Goal: Information Seeking & Learning: Learn about a topic

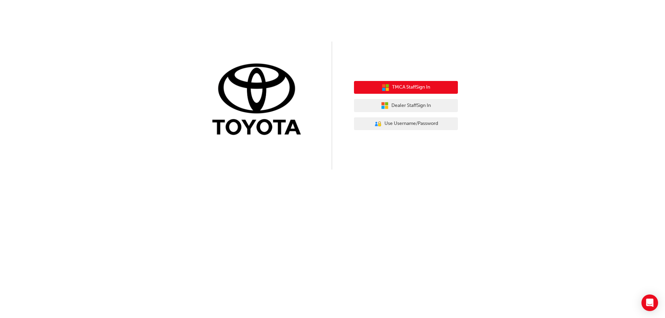
click at [416, 89] on span "TMCA Staff Sign In" at bounding box center [411, 88] width 38 height 8
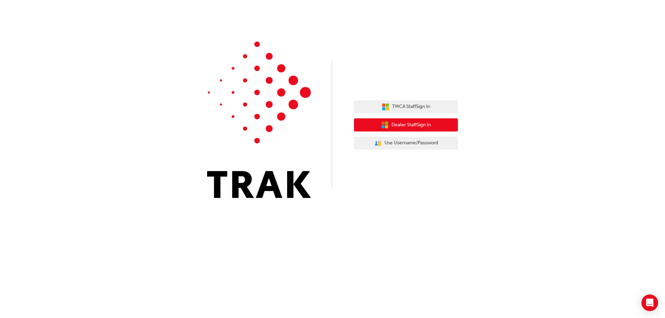
click at [399, 126] on span "Dealer Staff Sign In" at bounding box center [412, 125] width 40 height 8
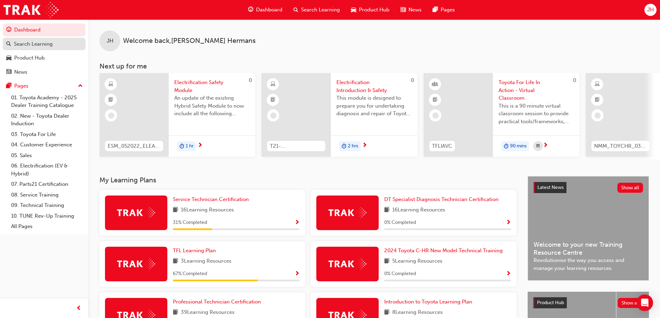
click at [34, 42] on div "Search Learning" at bounding box center [33, 44] width 39 height 8
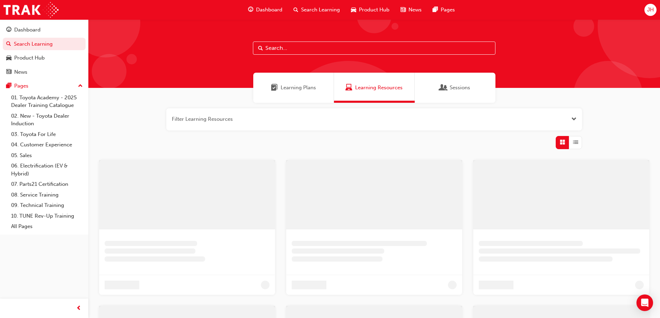
click at [275, 46] on input "text" at bounding box center [374, 48] width 243 height 13
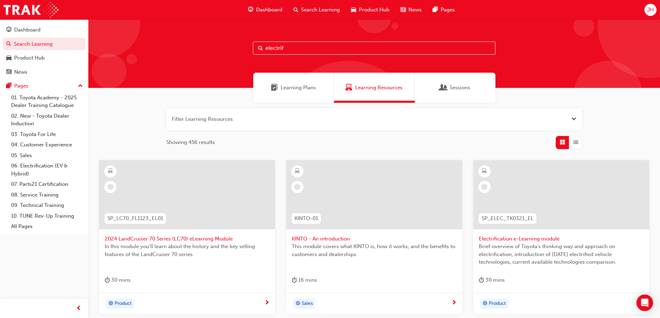
type input "electrif"
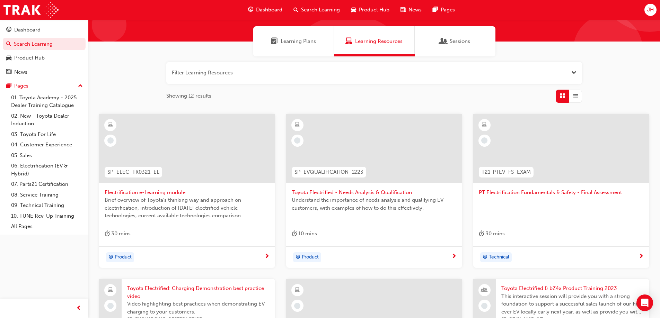
scroll to position [35, 0]
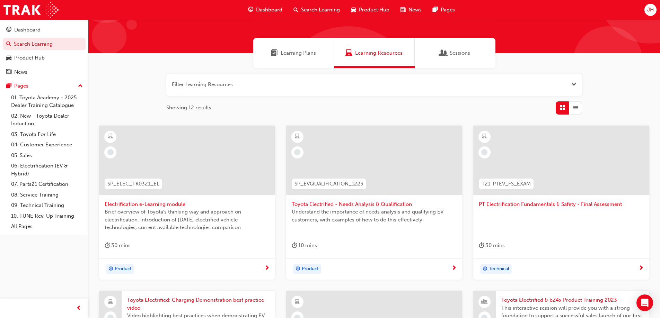
click at [546, 204] on span "PT Electrification Fundamentals & Safety - Final Assessment" at bounding box center [561, 205] width 165 height 8
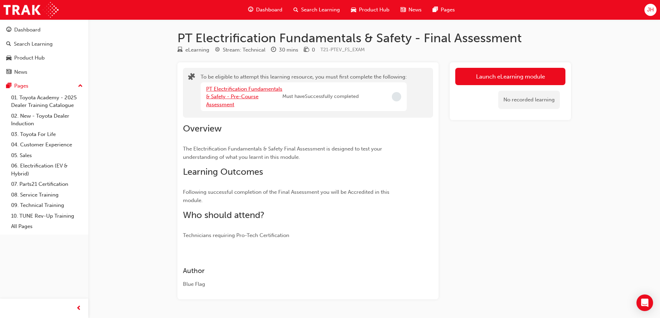
click at [229, 96] on link "PT Electrification Fundamentals & Safety - Pre-Course Assessment" at bounding box center [244, 97] width 76 height 22
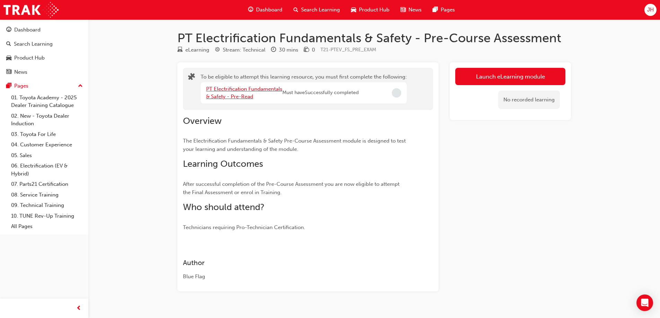
click at [229, 97] on link "PT Electrification Fundamentals & Safety - Pre-Read" at bounding box center [244, 93] width 76 height 14
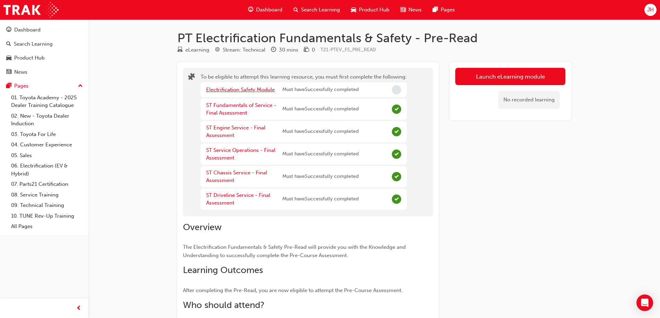
click at [261, 89] on link "Electrification Safety Module" at bounding box center [240, 90] width 69 height 6
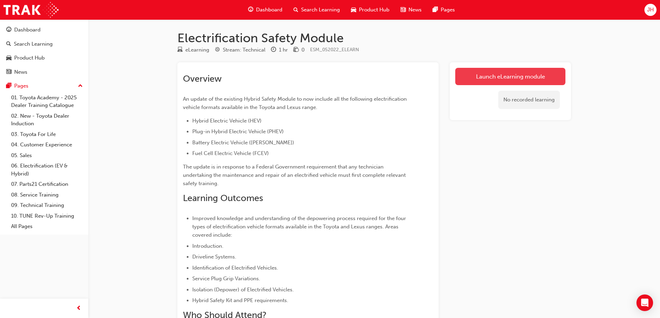
click at [524, 76] on link "Launch eLearning module" at bounding box center [510, 76] width 110 height 17
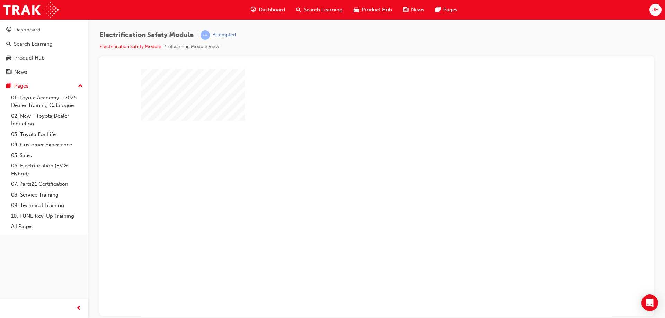
click at [357, 173] on div "play" at bounding box center [357, 173] width 0 height 0
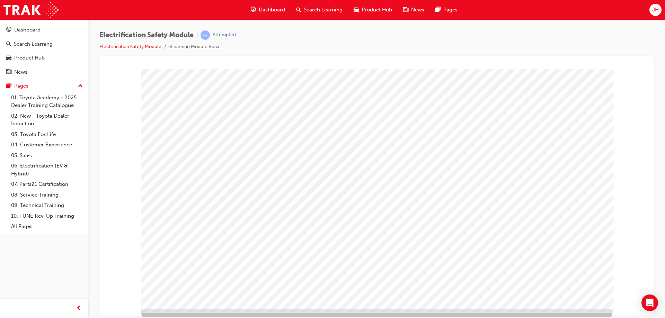
scroll to position [11, 0]
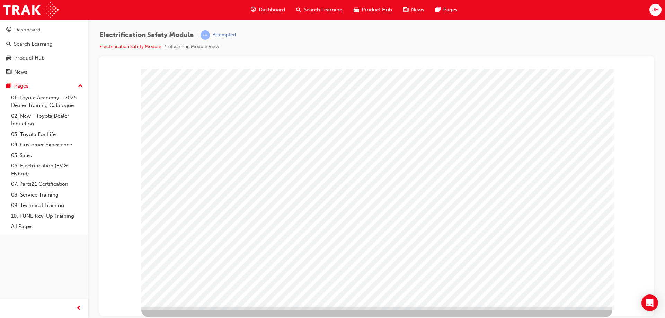
scroll to position [0, 0]
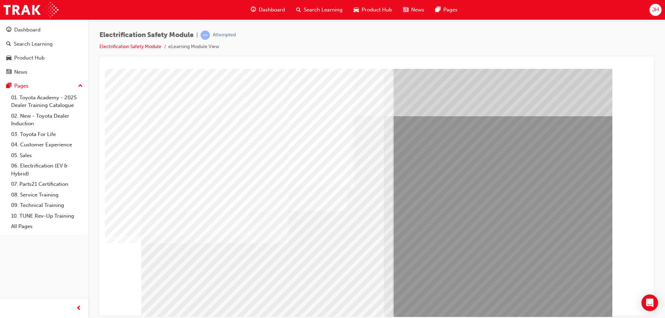
drag, startPoint x: 175, startPoint y: 268, endPoint x: 190, endPoint y: 275, distance: 16.3
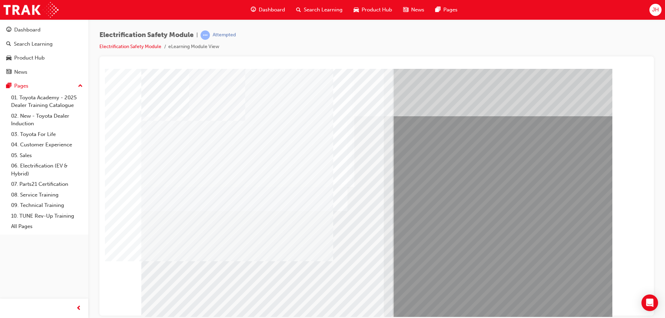
drag, startPoint x: 561, startPoint y: 300, endPoint x: 557, endPoint y: 302, distance: 4.8
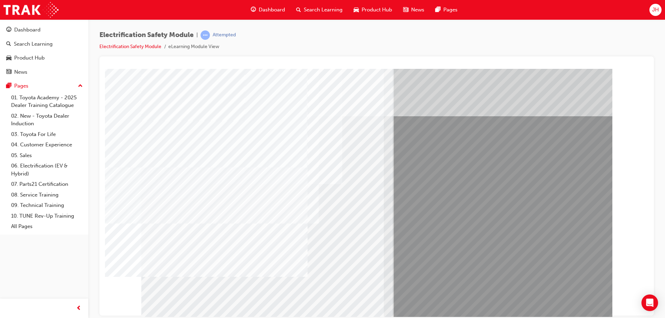
drag, startPoint x: 193, startPoint y: 252, endPoint x: 217, endPoint y: 253, distance: 23.6
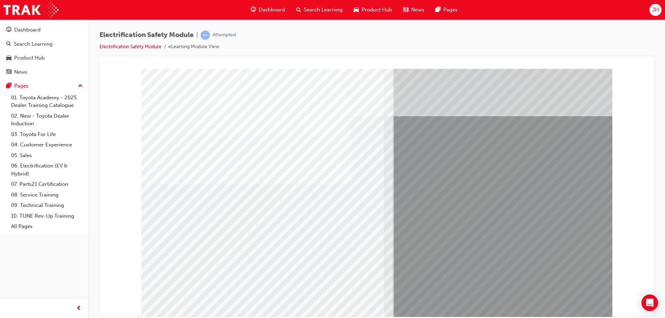
click at [287, 247] on div "multistate" at bounding box center [376, 194] width 471 height 250
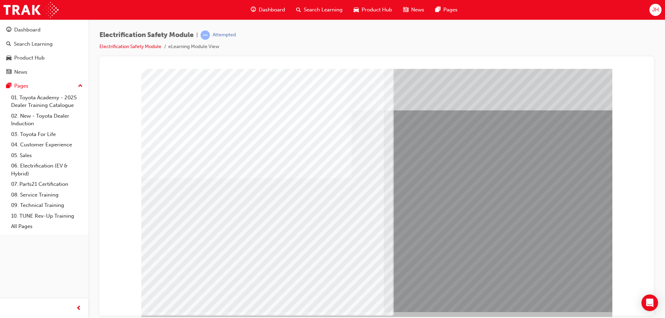
scroll to position [11, 0]
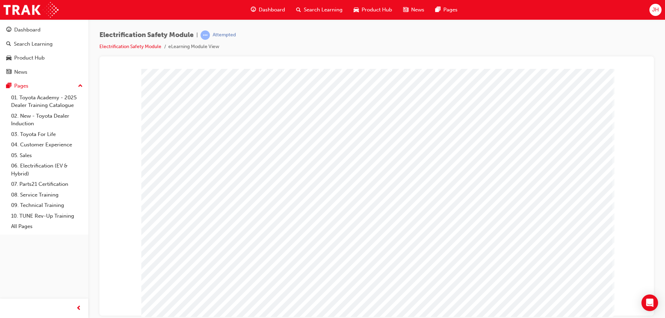
scroll to position [0, 0]
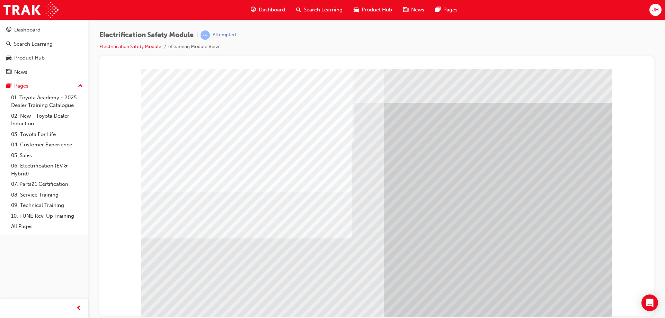
drag, startPoint x: 190, startPoint y: 258, endPoint x: 196, endPoint y: 259, distance: 6.7
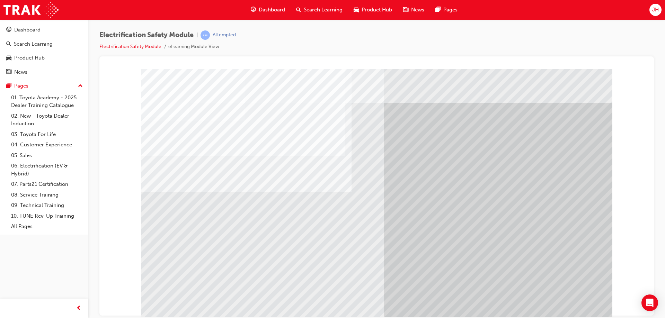
drag, startPoint x: 233, startPoint y: 261, endPoint x: 314, endPoint y: 271, distance: 82.1
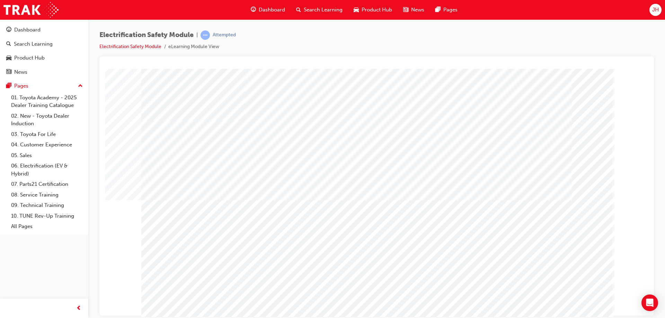
drag, startPoint x: 491, startPoint y: 271, endPoint x: 504, endPoint y: 271, distance: 13.2
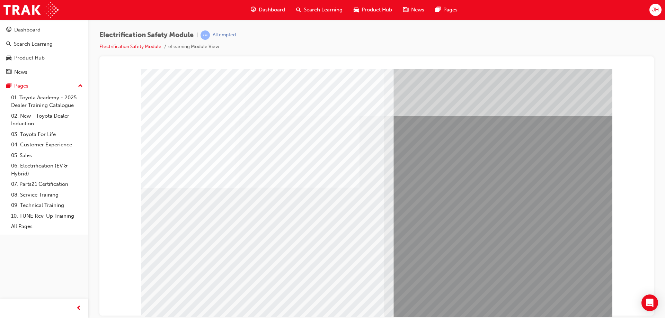
drag, startPoint x: 242, startPoint y: 250, endPoint x: 226, endPoint y: 250, distance: 16.3
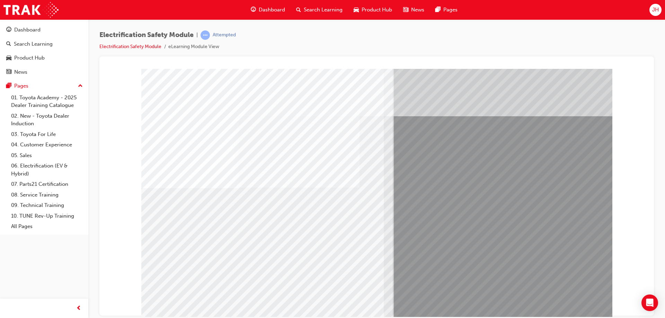
drag, startPoint x: 325, startPoint y: 249, endPoint x: 330, endPoint y: 249, distance: 4.2
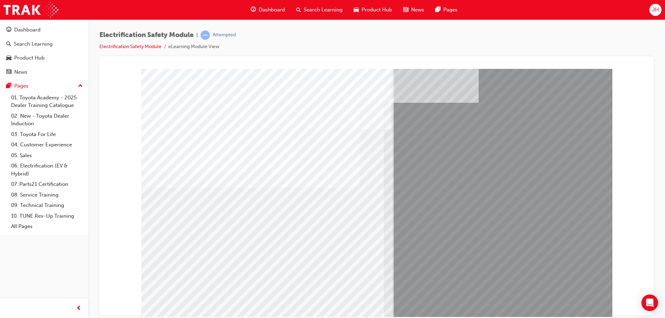
click at [566, 307] on div "multistate" at bounding box center [376, 194] width 471 height 250
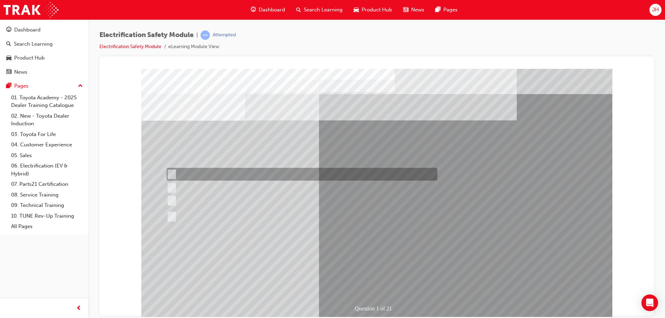
click at [173, 173] on input "The Plug-in Hybrid Electric has DC charging capability via a charging station." at bounding box center [171, 175] width 8 height 8
radio input "true"
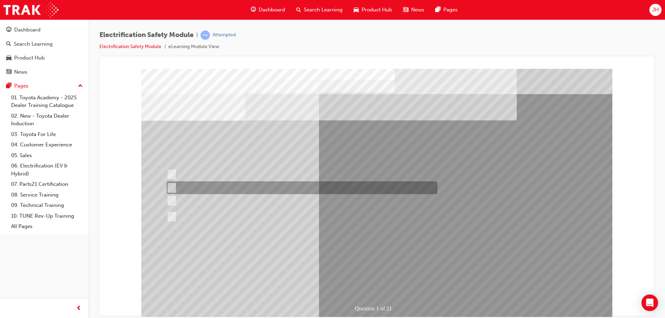
click at [172, 185] on input "The Hybrid Electric has AC charging capability via a wall box charger." at bounding box center [171, 188] width 8 height 8
radio input "true"
click at [172, 191] on input "The Hybrid Electric has AC charging capability via a wall box charger." at bounding box center [171, 188] width 8 height 8
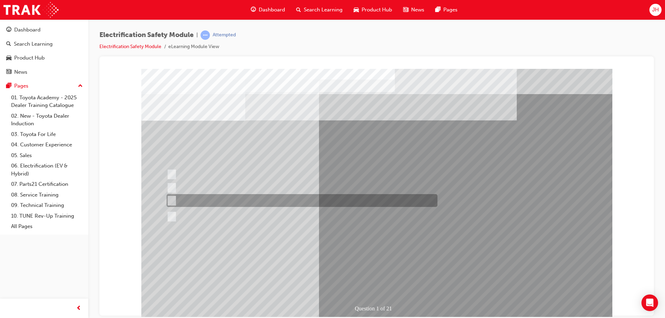
click at [173, 200] on input "The Plug-in Hybrid Electric does not use a petrol engine." at bounding box center [171, 201] width 8 height 8
radio input "true"
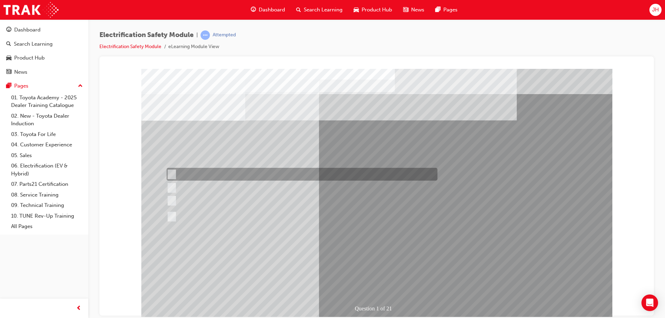
click at [170, 171] on input "The Plug-in Hybrid Electric has DC charging capability via a charging station." at bounding box center [171, 175] width 8 height 8
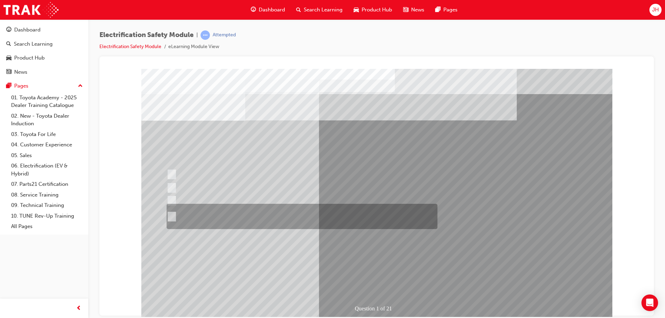
click at [173, 221] on div at bounding box center [300, 216] width 271 height 25
radio input "false"
radio input "true"
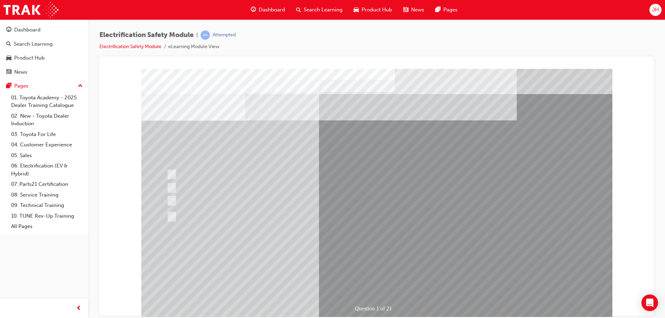
drag, startPoint x: 416, startPoint y: 257, endPoint x: 382, endPoint y: 257, distance: 34.7
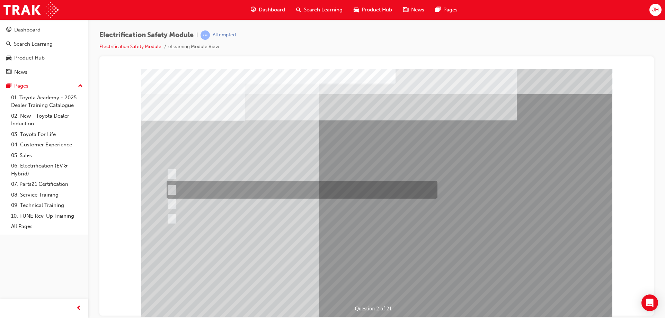
click at [288, 186] on div at bounding box center [300, 190] width 271 height 18
radio input "true"
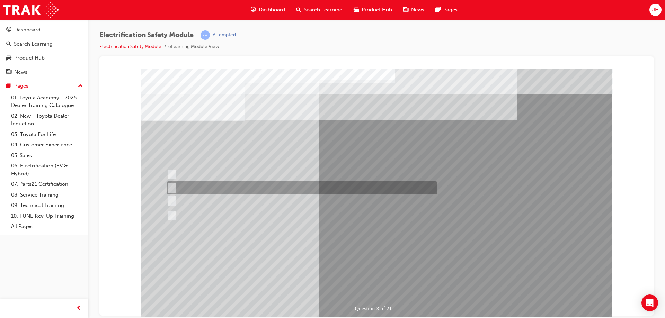
click at [248, 188] on div at bounding box center [300, 188] width 271 height 13
radio input "true"
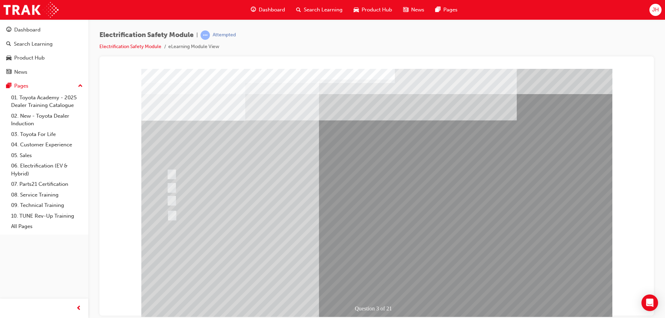
click at [171, 211] on div at bounding box center [300, 216] width 271 height 16
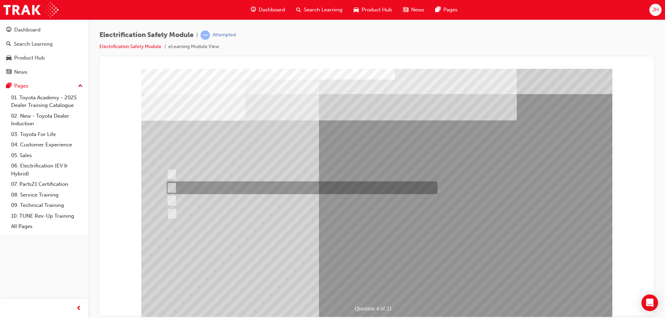
click at [253, 190] on div at bounding box center [300, 188] width 271 height 13
checkbox input "true"
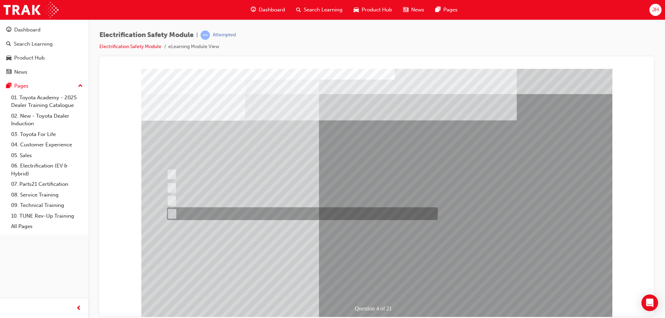
click at [334, 217] on div at bounding box center [300, 214] width 271 height 13
checkbox input "true"
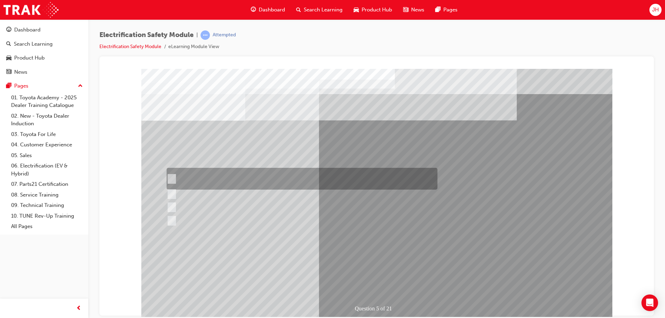
click at [174, 178] on div at bounding box center [300, 179] width 271 height 22
checkbox input "true"
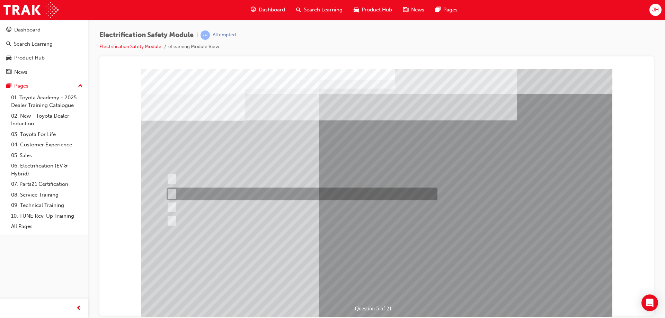
click at [344, 196] on div at bounding box center [300, 194] width 271 height 13
checkbox input "true"
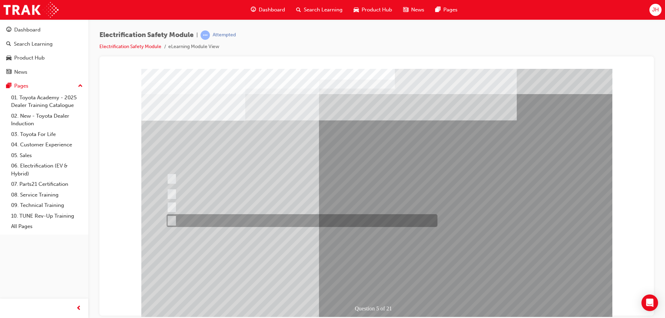
click at [241, 219] on div at bounding box center [300, 221] width 271 height 13
checkbox input "true"
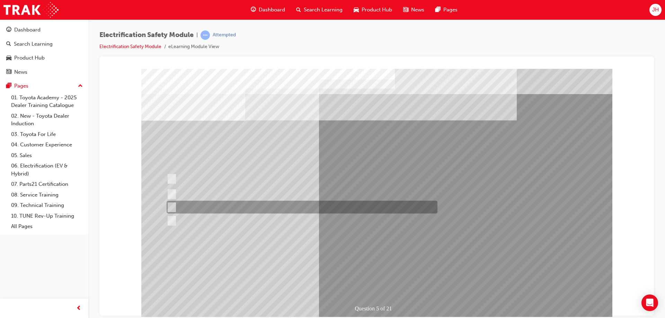
drag, startPoint x: 175, startPoint y: 207, endPoint x: 246, endPoint y: 240, distance: 78.2
click at [176, 209] on div at bounding box center [300, 207] width 271 height 13
checkbox input "true"
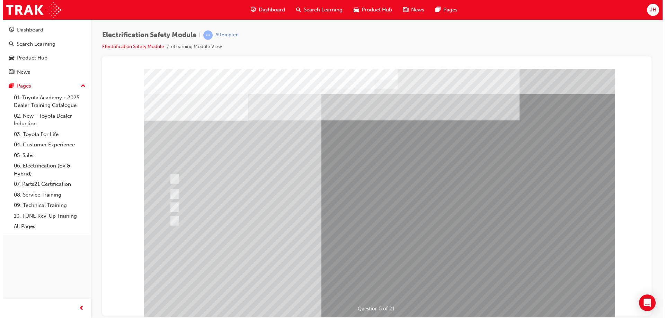
click at [382, 271] on div "Question 5 of 21" at bounding box center [379, 194] width 471 height 250
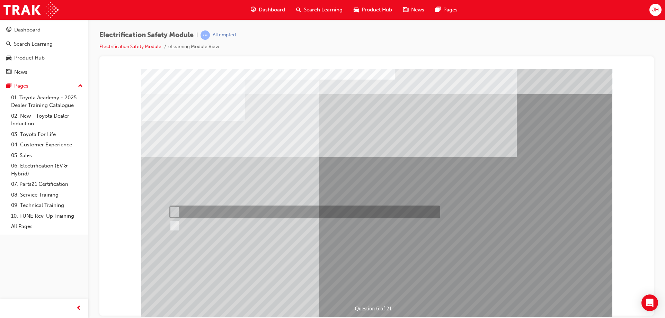
click at [198, 210] on div at bounding box center [303, 212] width 271 height 13
radio input "true"
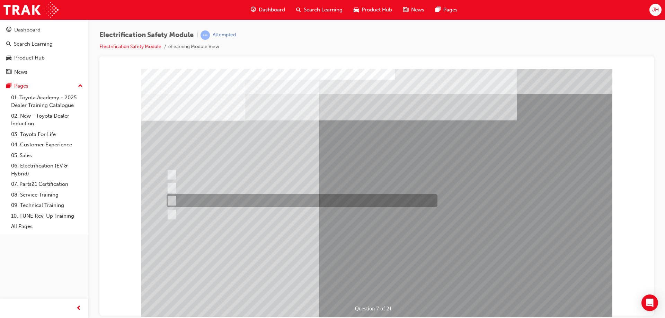
click at [230, 198] on div at bounding box center [300, 200] width 271 height 13
radio input "true"
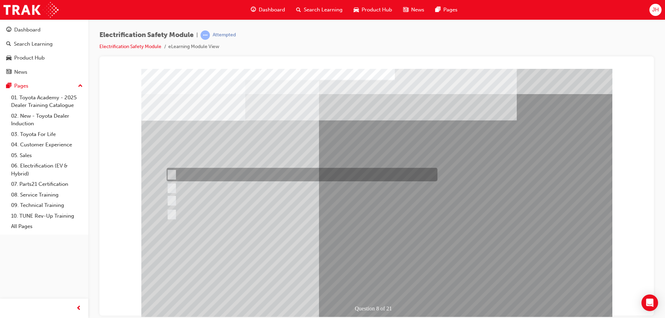
click at [239, 170] on div at bounding box center [300, 175] width 271 height 14
radio input "true"
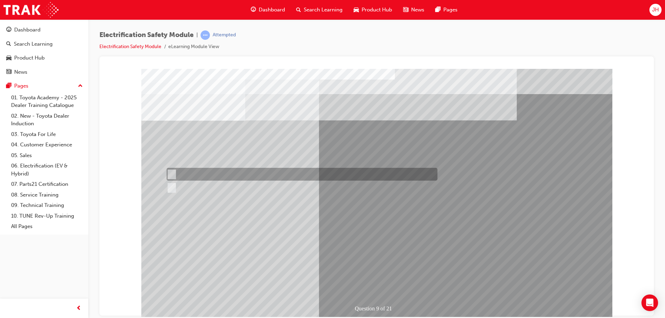
drag, startPoint x: 197, startPoint y: 171, endPoint x: 200, endPoint y: 174, distance: 4.2
click at [197, 172] on div at bounding box center [300, 174] width 271 height 13
radio input "true"
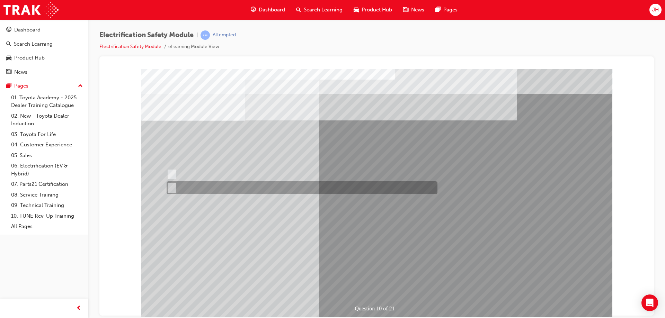
click at [189, 185] on div at bounding box center [300, 188] width 271 height 13
radio input "true"
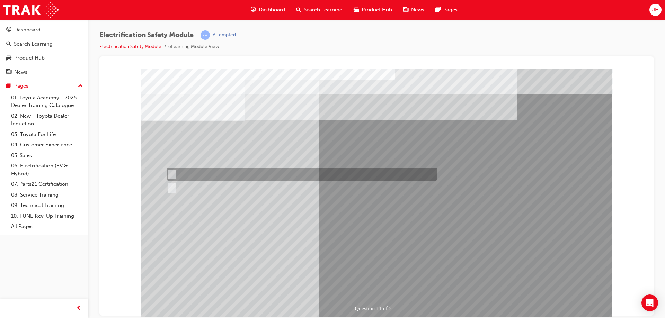
click at [189, 173] on div at bounding box center [300, 174] width 271 height 13
radio input "true"
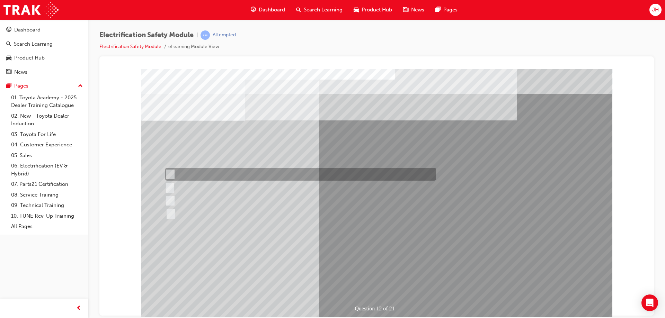
click at [264, 173] on div at bounding box center [299, 174] width 271 height 13
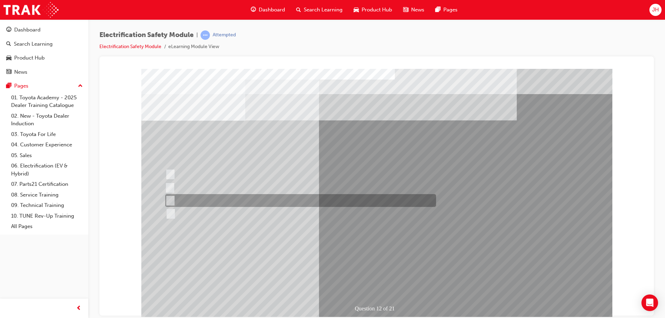
click at [276, 201] on div at bounding box center [299, 200] width 271 height 13
radio input "false"
radio input "true"
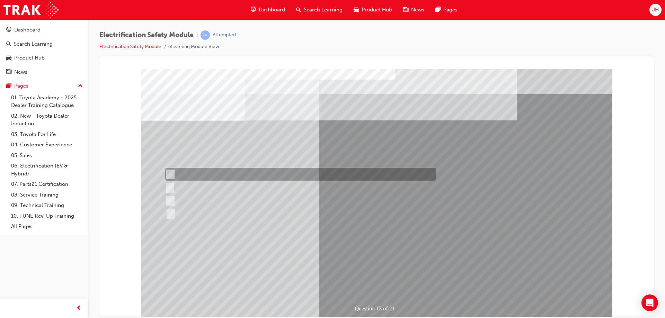
click at [234, 178] on div at bounding box center [299, 174] width 271 height 13
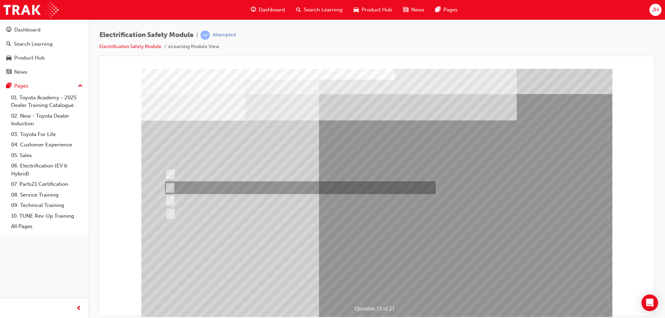
click at [218, 188] on div at bounding box center [298, 188] width 271 height 13
radio input "false"
radio input "true"
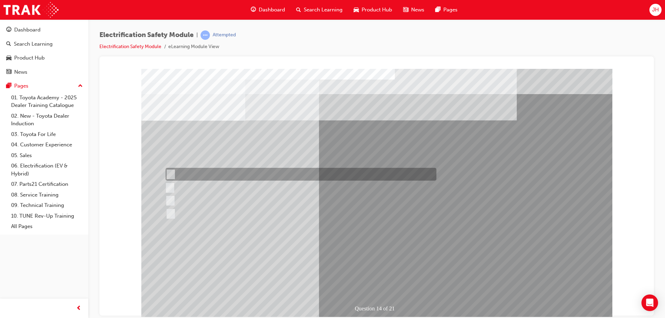
click at [221, 169] on div at bounding box center [299, 174] width 271 height 13
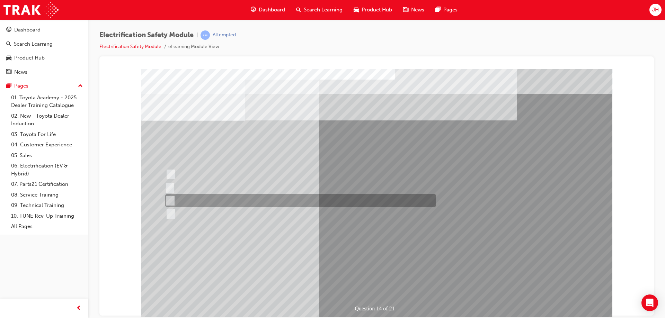
click at [229, 205] on div at bounding box center [299, 200] width 271 height 13
radio input "false"
radio input "true"
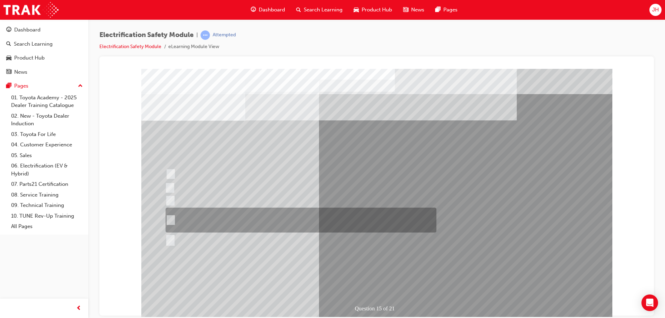
click at [276, 211] on div at bounding box center [299, 220] width 271 height 25
radio input "true"
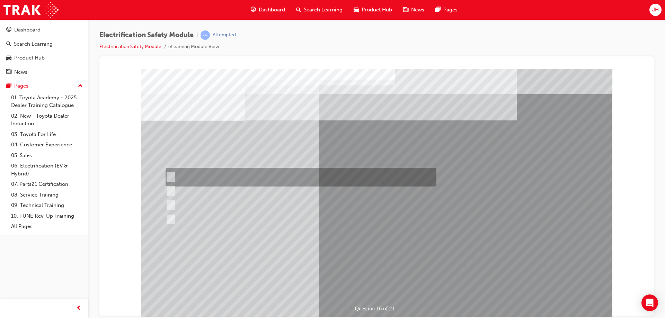
click at [226, 177] on div at bounding box center [299, 177] width 271 height 19
radio input "true"
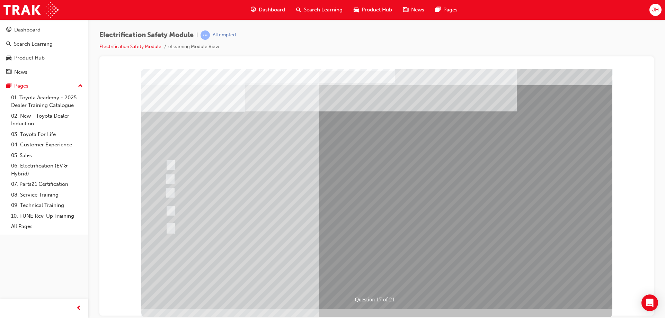
scroll to position [11, 0]
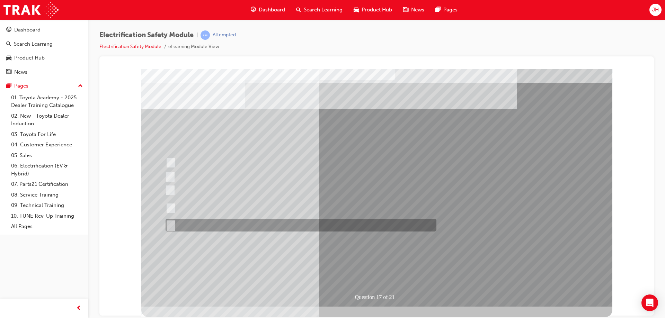
click at [230, 222] on div at bounding box center [299, 225] width 271 height 13
radio input "true"
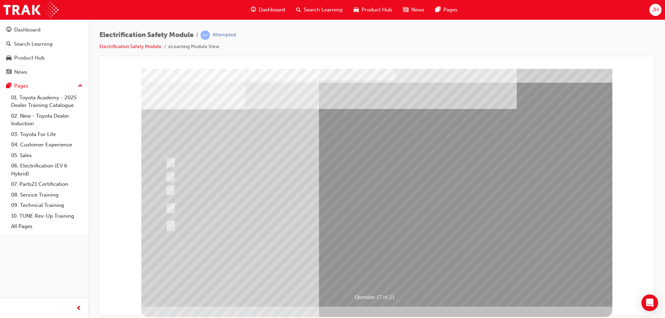
click at [325, 236] on div "Question 17 of 21" at bounding box center [376, 182] width 471 height 250
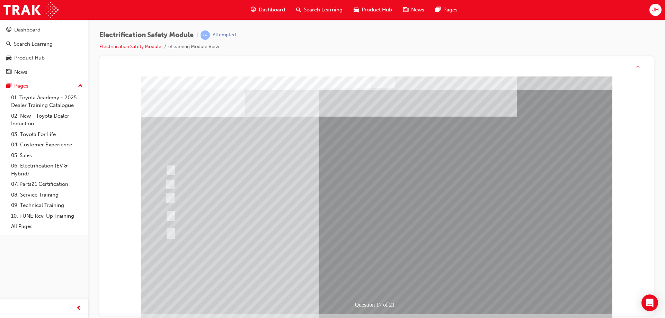
scroll to position [0, 0]
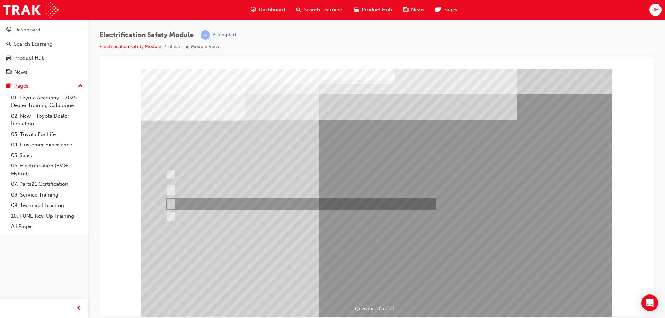
click at [262, 202] on div at bounding box center [299, 204] width 271 height 13
radio input "true"
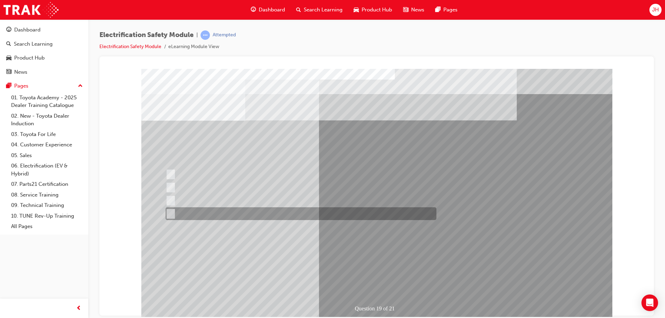
click at [253, 217] on div at bounding box center [299, 214] width 271 height 13
radio input "true"
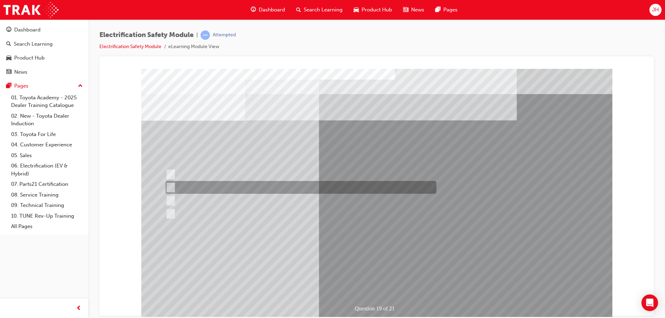
click at [230, 193] on div at bounding box center [299, 187] width 271 height 13
radio input "true"
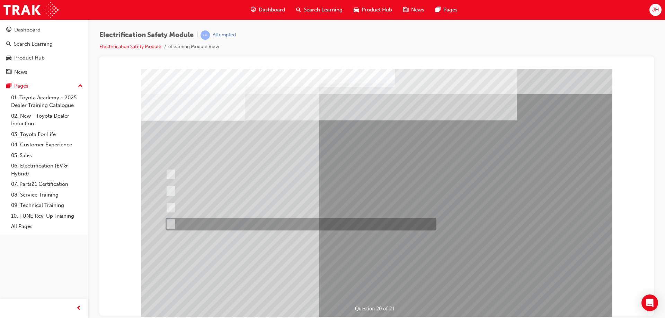
click at [270, 228] on div at bounding box center [299, 224] width 271 height 13
radio input "true"
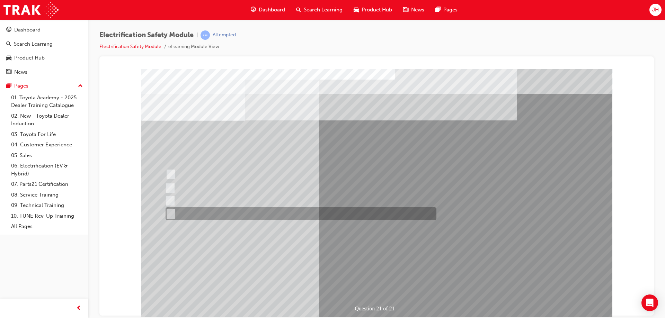
click at [247, 210] on div at bounding box center [299, 214] width 271 height 13
radio input "true"
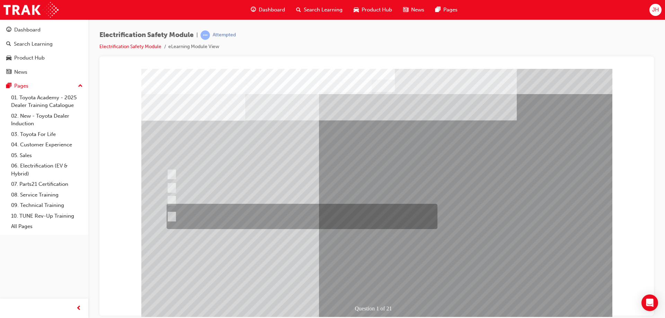
click at [327, 214] on div at bounding box center [300, 216] width 271 height 25
radio input "true"
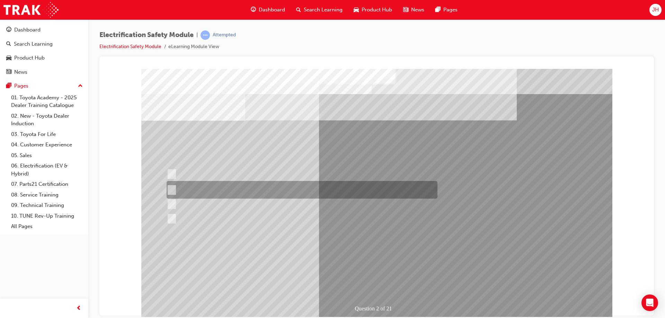
click at [234, 191] on div at bounding box center [300, 190] width 271 height 18
radio input "true"
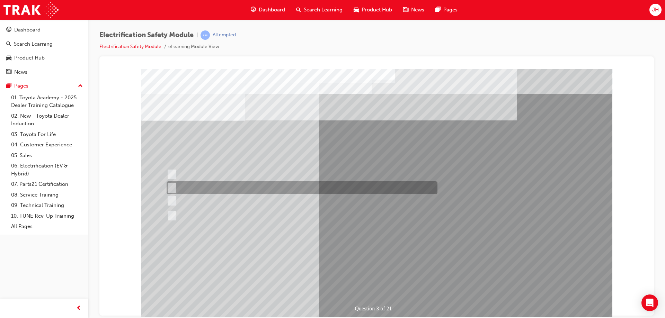
click at [246, 188] on div at bounding box center [300, 188] width 271 height 13
radio input "true"
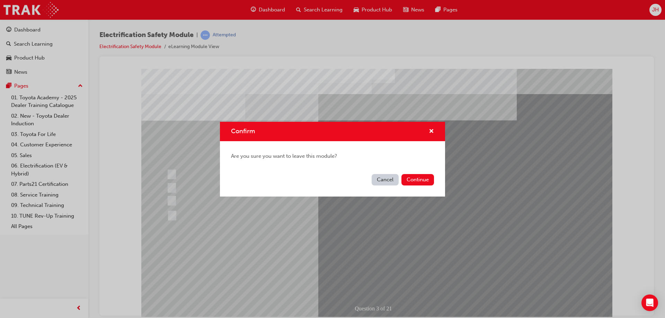
drag, startPoint x: 390, startPoint y: 177, endPoint x: 285, endPoint y: 109, distance: 125.2
click at [390, 177] on button "Cancel" at bounding box center [385, 179] width 27 height 11
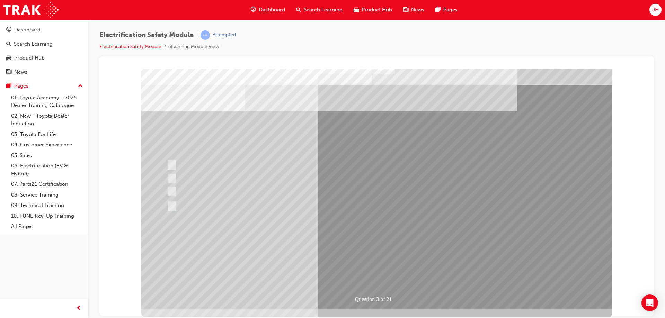
scroll to position [11, 0]
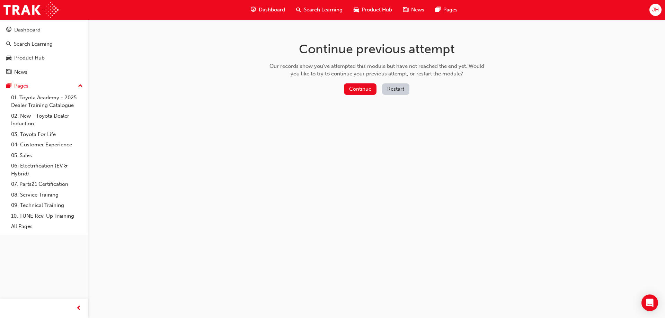
click at [388, 89] on button "Restart" at bounding box center [395, 89] width 27 height 11
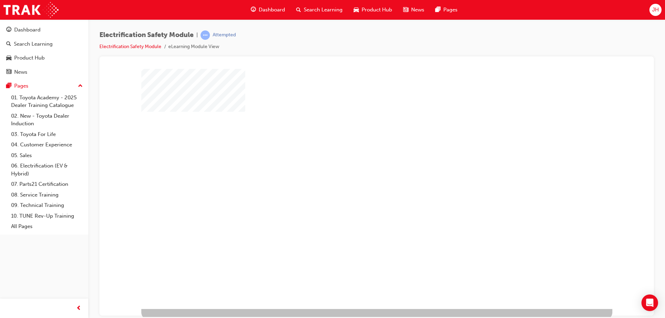
scroll to position [11, 0]
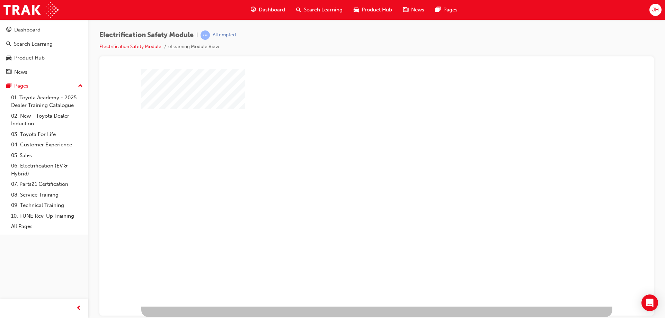
click at [357, 161] on div "play" at bounding box center [357, 161] width 0 height 0
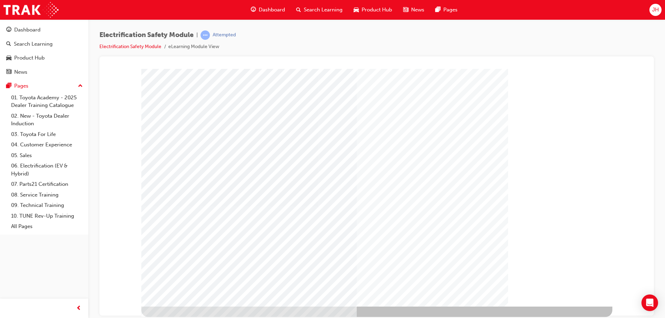
scroll to position [0, 0]
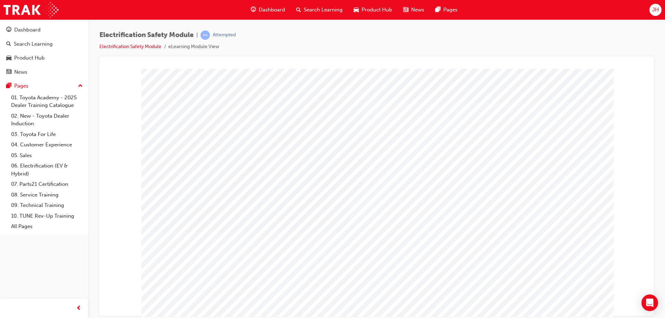
drag, startPoint x: 587, startPoint y: 223, endPoint x: 587, endPoint y: 232, distance: 9.0
click at [587, 232] on div "multistate" at bounding box center [376, 194] width 471 height 250
drag, startPoint x: 436, startPoint y: 276, endPoint x: 468, endPoint y: 278, distance: 32.3
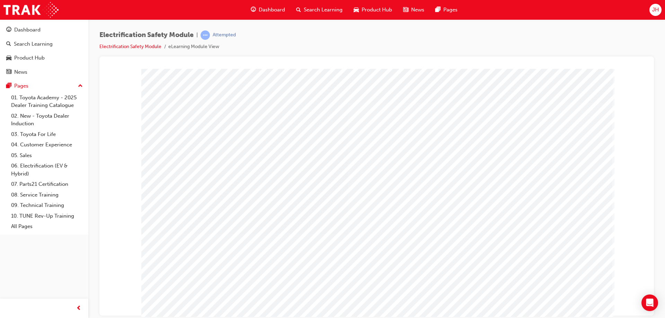
drag, startPoint x: 485, startPoint y: 277, endPoint x: 496, endPoint y: 279, distance: 10.7
click at [566, 131] on div "multistate" at bounding box center [376, 194] width 471 height 250
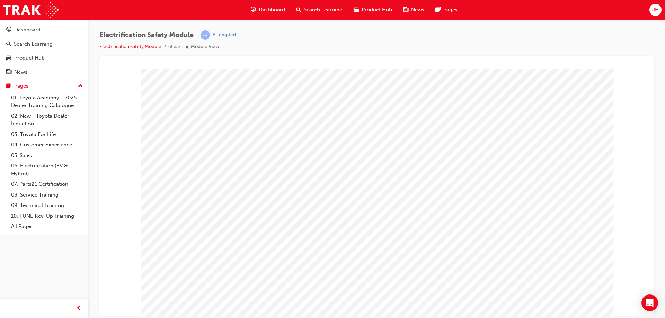
drag, startPoint x: 563, startPoint y: 294, endPoint x: 562, endPoint y: 298, distance: 4.9
drag, startPoint x: 371, startPoint y: 182, endPoint x: 367, endPoint y: 242, distance: 60.1
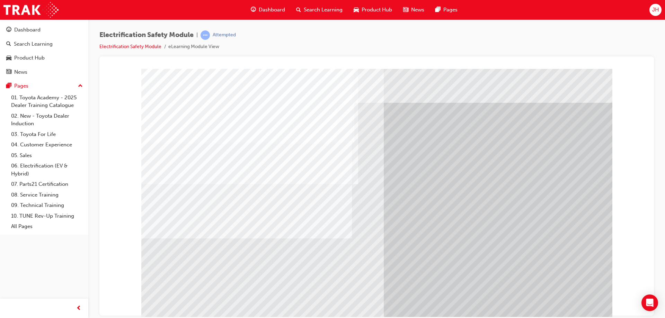
drag, startPoint x: 314, startPoint y: 207, endPoint x: 329, endPoint y: 211, distance: 16.2
click at [317, 209] on div "multistate" at bounding box center [376, 194] width 471 height 250
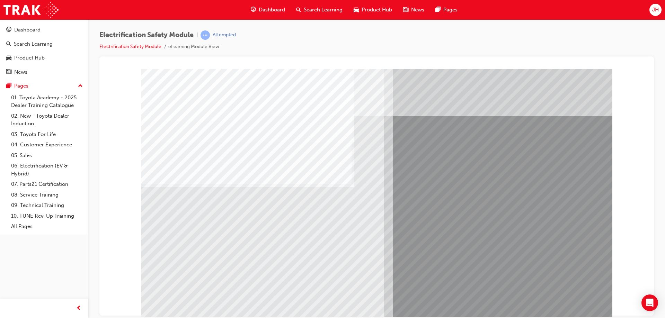
drag, startPoint x: 183, startPoint y: 244, endPoint x: 241, endPoint y: 257, distance: 60.0
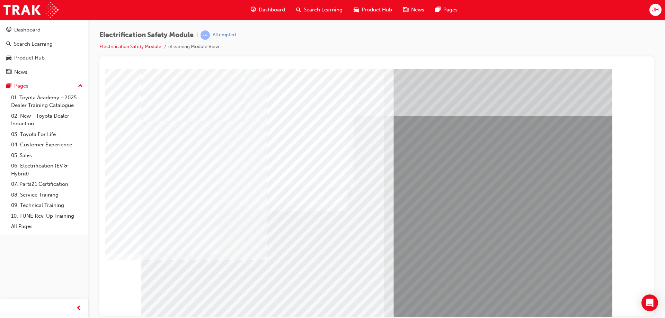
drag, startPoint x: 248, startPoint y: 253, endPoint x: 318, endPoint y: 278, distance: 74.2
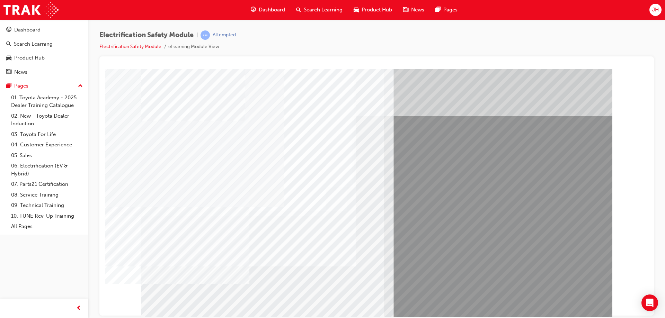
drag, startPoint x: 231, startPoint y: 260, endPoint x: 244, endPoint y: 259, distance: 13.6
drag, startPoint x: 595, startPoint y: 304, endPoint x: 587, endPoint y: 302, distance: 8.9
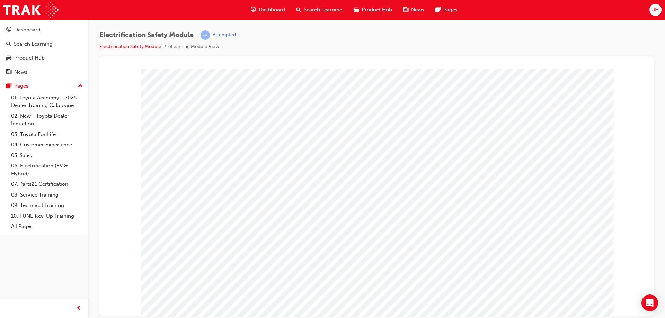
drag, startPoint x: 404, startPoint y: 141, endPoint x: 454, endPoint y: 136, distance: 49.8
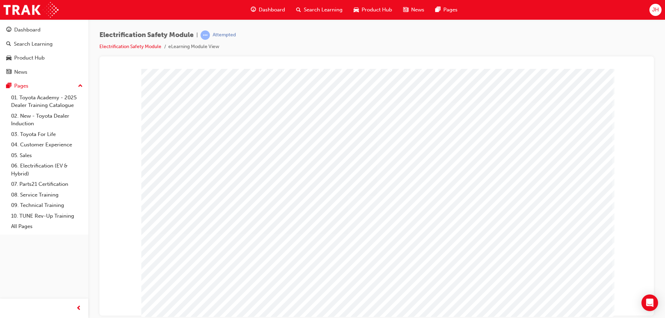
drag, startPoint x: 534, startPoint y: 204, endPoint x: 537, endPoint y: 210, distance: 6.4
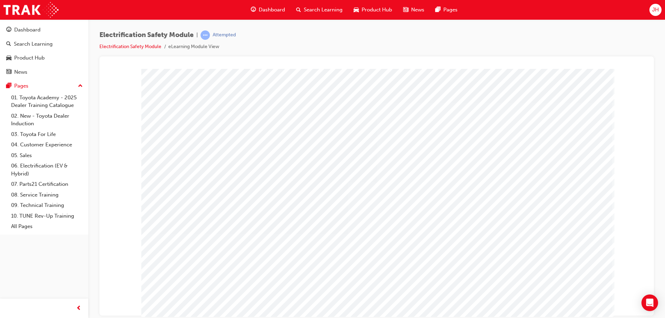
drag, startPoint x: 564, startPoint y: 126, endPoint x: 537, endPoint y: 162, distance: 44.4
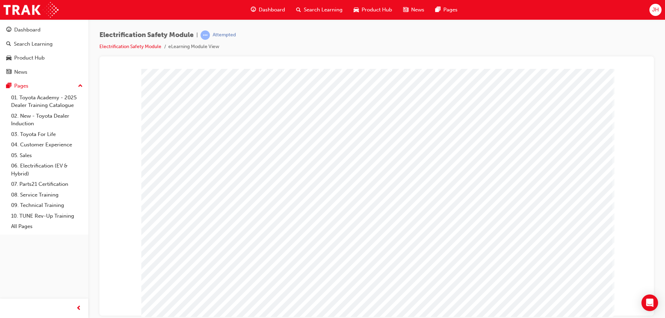
click at [559, 295] on div at bounding box center [376, 194] width 471 height 250
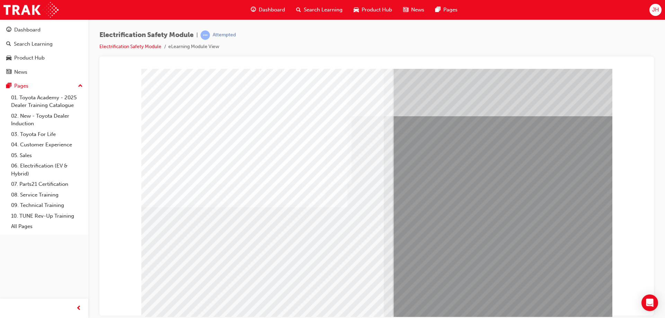
drag, startPoint x: 256, startPoint y: 257, endPoint x: 269, endPoint y: 257, distance: 13.2
click at [266, 257] on div "multistate" at bounding box center [376, 194] width 471 height 250
drag, startPoint x: 269, startPoint y: 257, endPoint x: 299, endPoint y: 258, distance: 29.5
drag, startPoint x: 299, startPoint y: 258, endPoint x: 309, endPoint y: 259, distance: 10.1
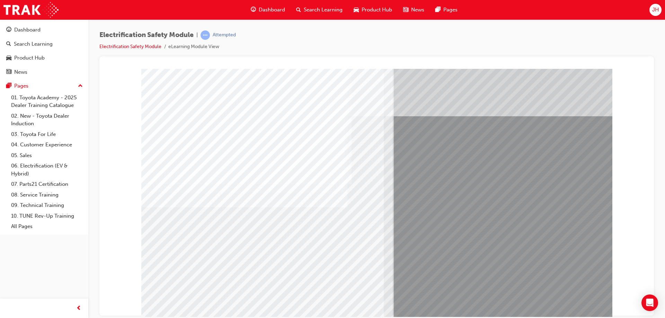
click at [309, 259] on div "multistate" at bounding box center [376, 194] width 471 height 250
drag, startPoint x: 570, startPoint y: 305, endPoint x: 565, endPoint y: 305, distance: 5.2
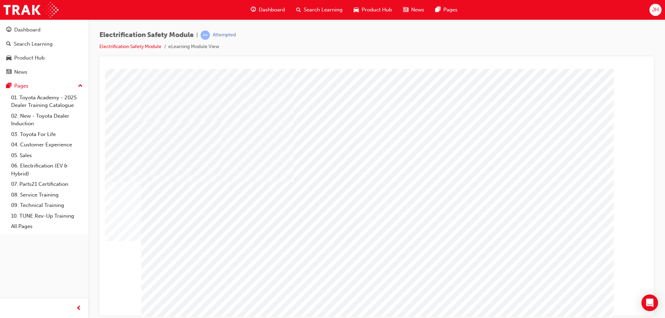
drag, startPoint x: 608, startPoint y: 308, endPoint x: 556, endPoint y: 294, distance: 54.4
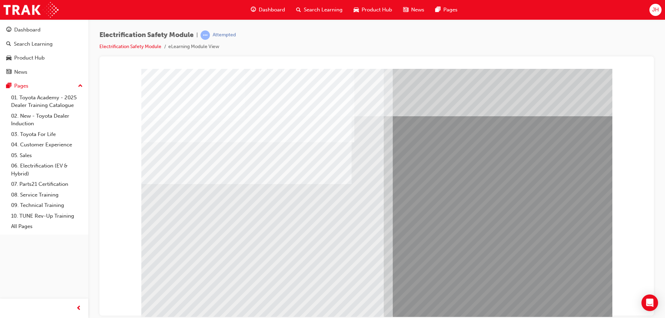
drag, startPoint x: 210, startPoint y: 255, endPoint x: 230, endPoint y: 256, distance: 20.1
click at [210, 255] on div "multistate" at bounding box center [376, 194] width 471 height 250
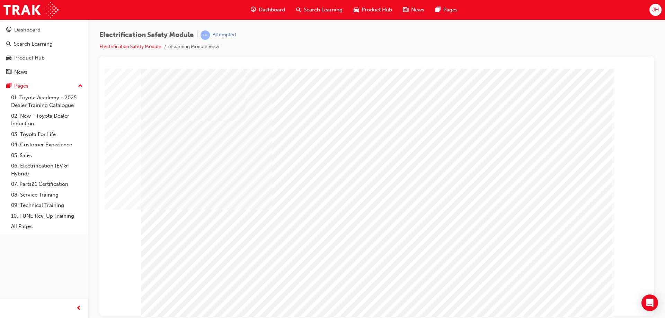
drag, startPoint x: 221, startPoint y: 209, endPoint x: 314, endPoint y: 208, distance: 92.9
drag, startPoint x: 558, startPoint y: 306, endPoint x: 555, endPoint y: 300, distance: 6.2
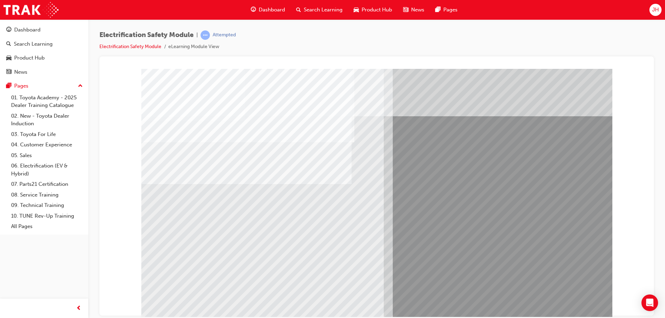
drag, startPoint x: 193, startPoint y: 242, endPoint x: 265, endPoint y: 259, distance: 74.2
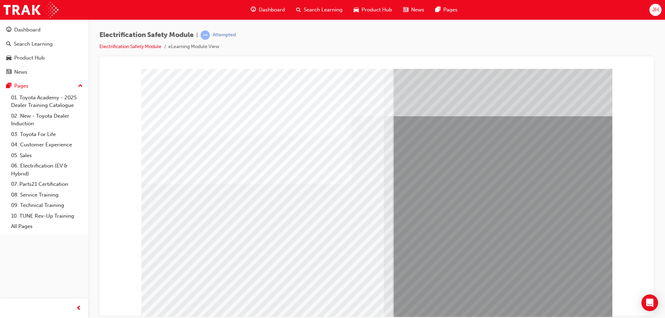
click at [286, 260] on div "multistate" at bounding box center [376, 194] width 471 height 250
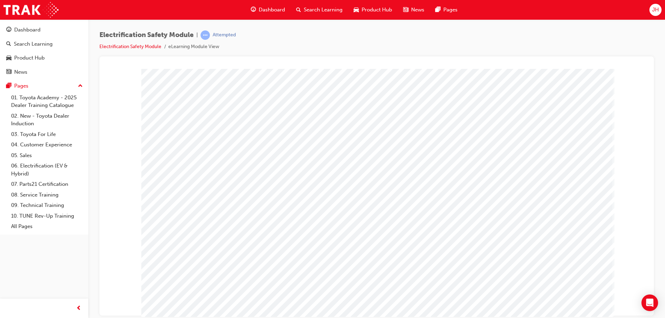
drag, startPoint x: 560, startPoint y: 304, endPoint x: 555, endPoint y: 306, distance: 5.0
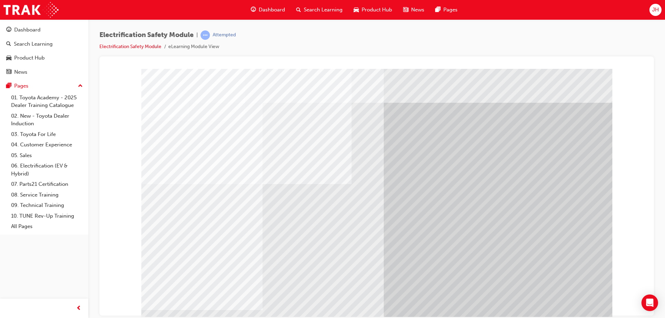
drag, startPoint x: 582, startPoint y: 307, endPoint x: 571, endPoint y: 303, distance: 11.5
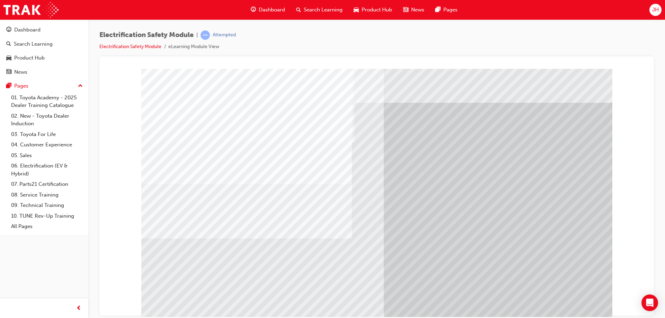
drag, startPoint x: 329, startPoint y: 268, endPoint x: 261, endPoint y: 250, distance: 69.9
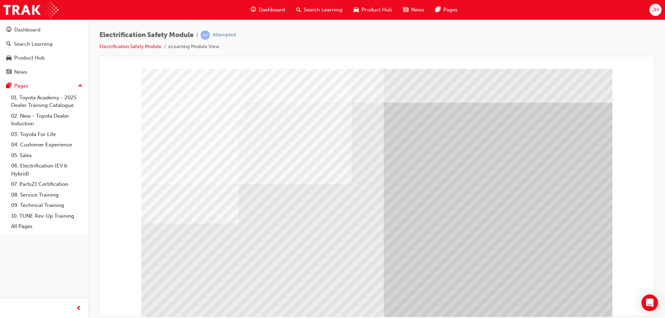
click at [259, 250] on div "multistate" at bounding box center [376, 194] width 471 height 250
drag, startPoint x: 245, startPoint y: 252, endPoint x: 212, endPoint y: 252, distance: 32.9
drag, startPoint x: 212, startPoint y: 252, endPoint x: 205, endPoint y: 253, distance: 7.1
click at [205, 253] on div "multistate" at bounding box center [376, 194] width 471 height 250
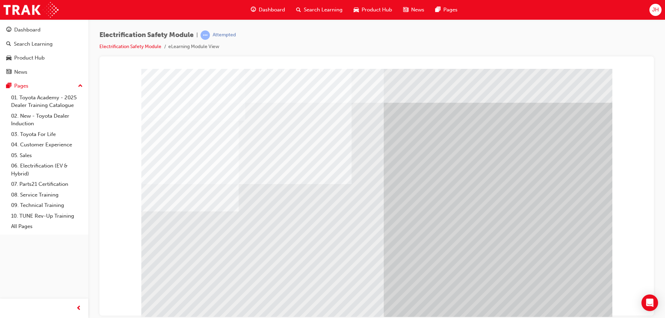
drag, startPoint x: 215, startPoint y: 255, endPoint x: 241, endPoint y: 258, distance: 26.1
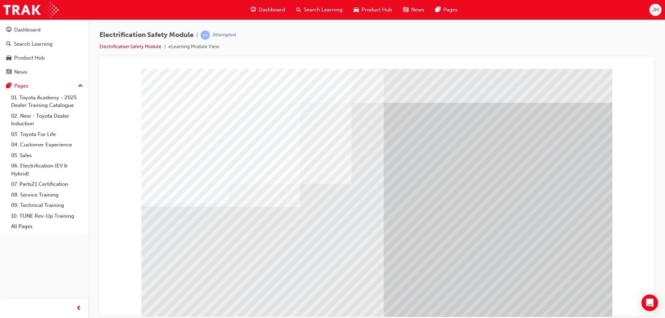
click at [325, 251] on div "multistate" at bounding box center [376, 194] width 471 height 250
drag, startPoint x: 246, startPoint y: 247, endPoint x: 238, endPoint y: 246, distance: 8.3
click at [239, 246] on div "multistate" at bounding box center [376, 194] width 471 height 250
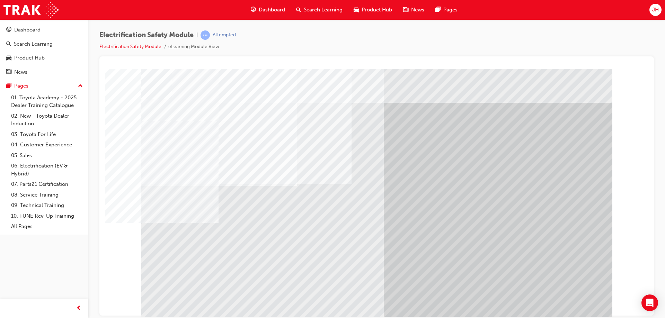
drag, startPoint x: 238, startPoint y: 246, endPoint x: 216, endPoint y: 247, distance: 22.5
click at [221, 247] on div "multistate" at bounding box center [376, 194] width 471 height 250
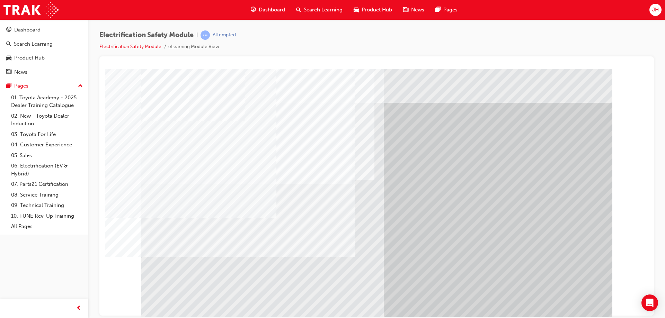
drag, startPoint x: 198, startPoint y: 253, endPoint x: 247, endPoint y: 259, distance: 48.9
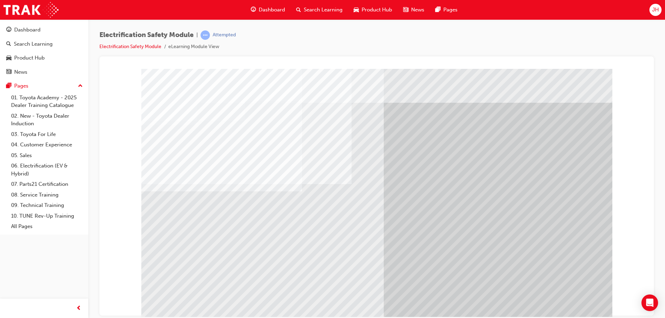
drag, startPoint x: 272, startPoint y: 260, endPoint x: 277, endPoint y: 261, distance: 5.3
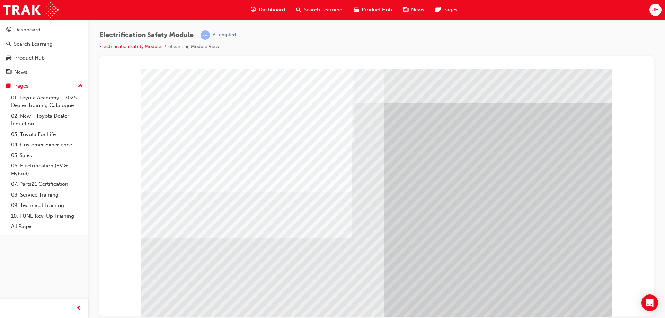
drag, startPoint x: 344, startPoint y: 271, endPoint x: 336, endPoint y: 269, distance: 8.2
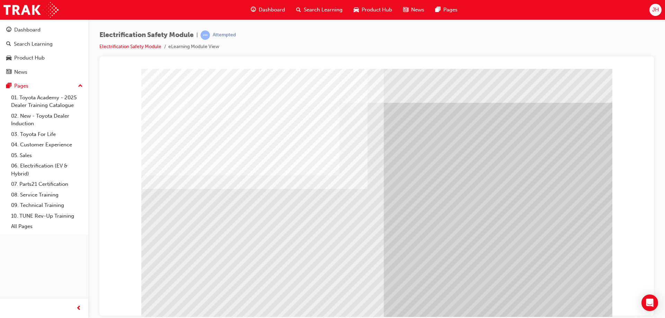
drag, startPoint x: 323, startPoint y: 267, endPoint x: 310, endPoint y: 266, distance: 13.2
drag, startPoint x: 300, startPoint y: 265, endPoint x: 297, endPoint y: 265, distance: 3.8
drag, startPoint x: 283, startPoint y: 265, endPoint x: 261, endPoint y: 265, distance: 22.5
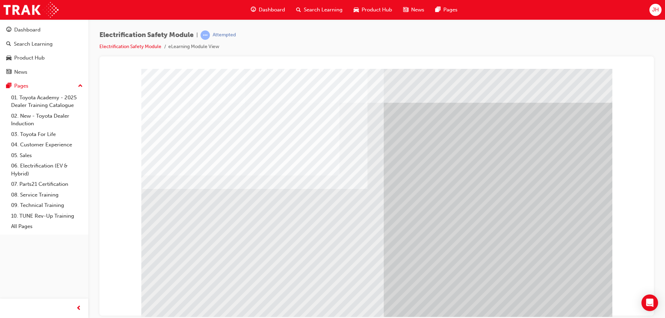
click at [261, 265] on div "multistate" at bounding box center [376, 194] width 471 height 250
click at [213, 266] on div "multistate" at bounding box center [376, 194] width 471 height 250
drag, startPoint x: 199, startPoint y: 266, endPoint x: 363, endPoint y: 285, distance: 165.0
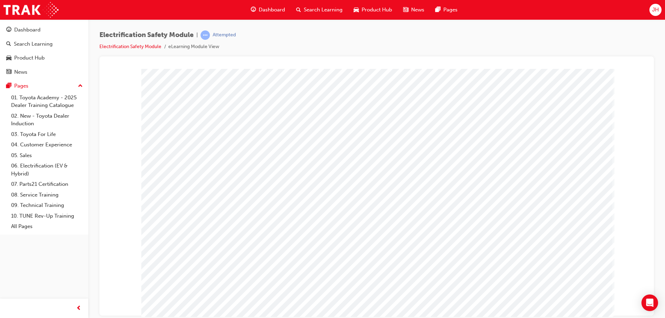
drag, startPoint x: 424, startPoint y: 271, endPoint x: 430, endPoint y: 271, distance: 5.5
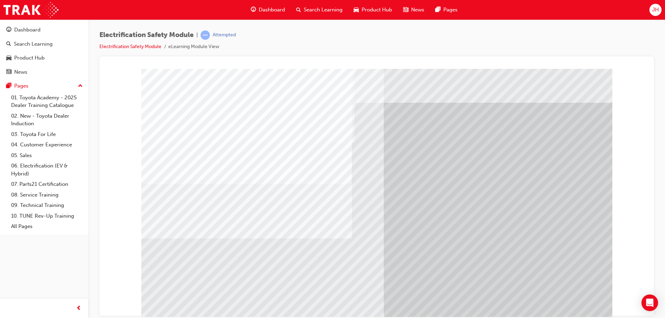
drag, startPoint x: 554, startPoint y: 297, endPoint x: 191, endPoint y: 219, distance: 371.5
drag, startPoint x: 203, startPoint y: 195, endPoint x: 201, endPoint y: 211, distance: 15.7
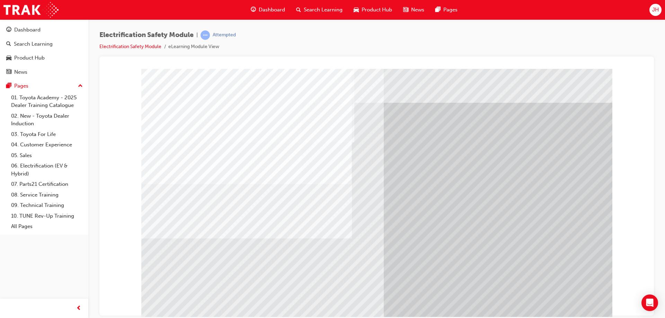
click at [203, 198] on div "multistate" at bounding box center [376, 194] width 471 height 250
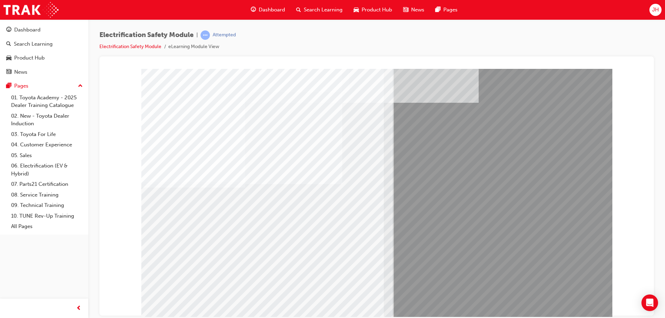
click at [566, 298] on div "multistate" at bounding box center [376, 194] width 471 height 250
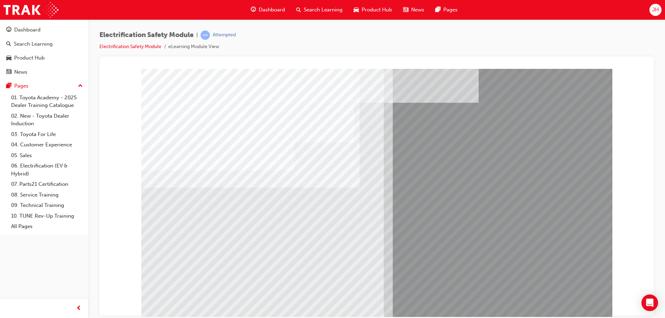
drag, startPoint x: 555, startPoint y: 300, endPoint x: 535, endPoint y: 295, distance: 20.7
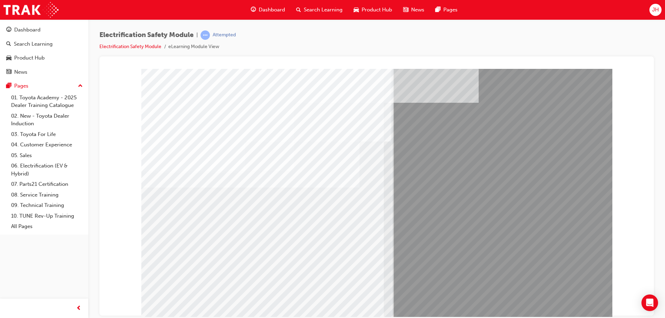
drag, startPoint x: 188, startPoint y: 265, endPoint x: 201, endPoint y: 268, distance: 13.1
drag, startPoint x: 275, startPoint y: 276, endPoint x: 292, endPoint y: 278, distance: 17.1
click at [291, 278] on div "multistate" at bounding box center [376, 194] width 471 height 250
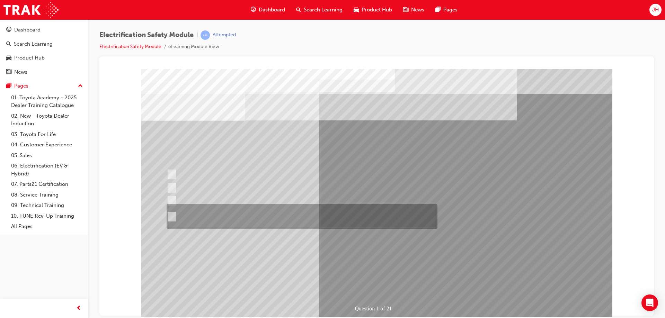
click at [242, 216] on div at bounding box center [300, 216] width 271 height 25
radio input "true"
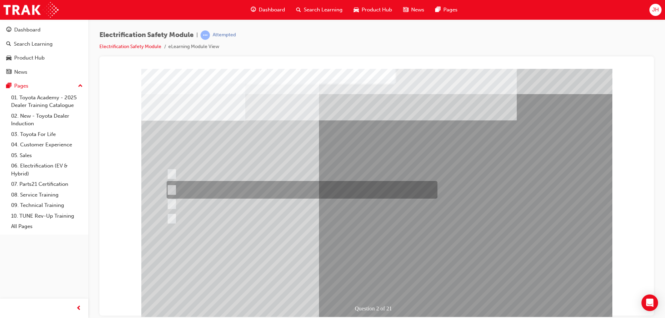
click at [269, 193] on div at bounding box center [300, 190] width 271 height 18
radio input "true"
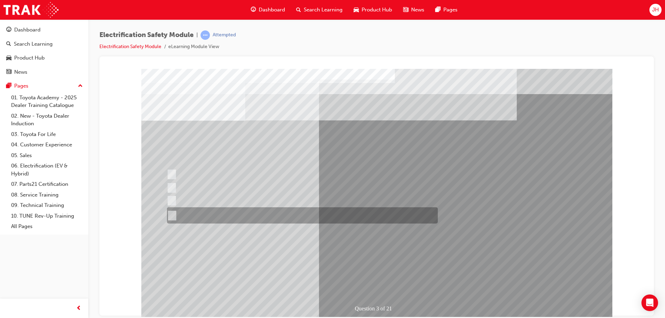
click at [232, 214] on div at bounding box center [300, 216] width 271 height 16
radio input "true"
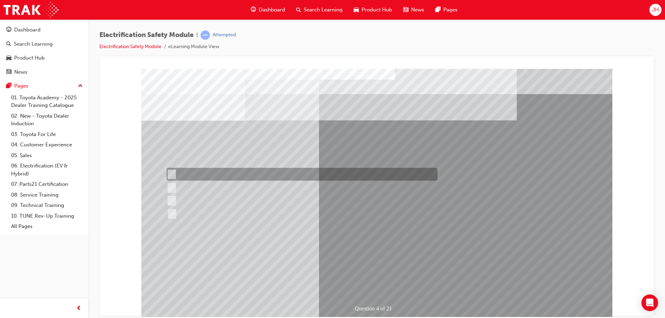
click at [199, 171] on div at bounding box center [300, 174] width 271 height 13
click at [199, 172] on div at bounding box center [300, 174] width 271 height 13
checkbox input "false"
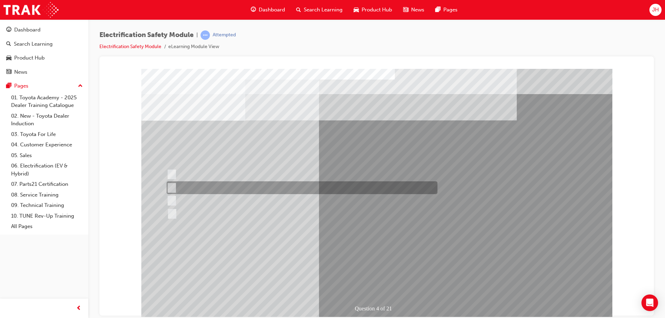
click at [205, 189] on div at bounding box center [300, 188] width 271 height 13
checkbox input "true"
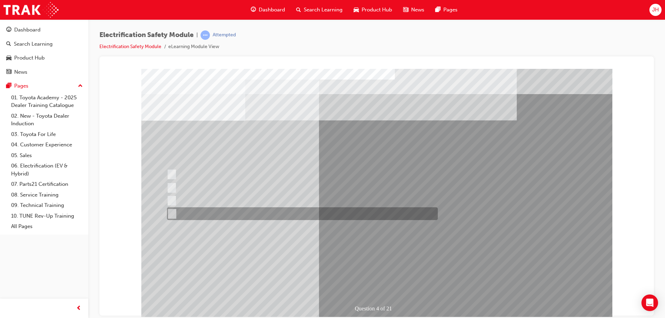
click at [223, 217] on div at bounding box center [300, 214] width 271 height 13
checkbox input "true"
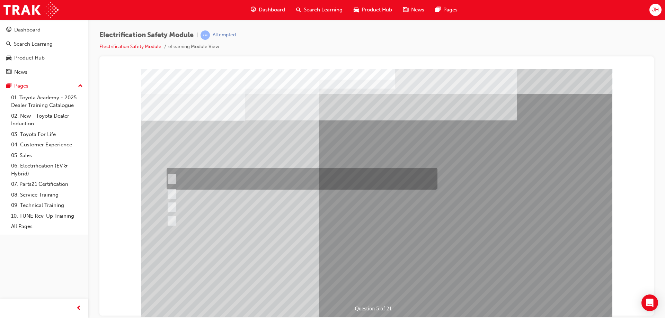
click at [224, 180] on div at bounding box center [300, 179] width 271 height 22
checkbox input "true"
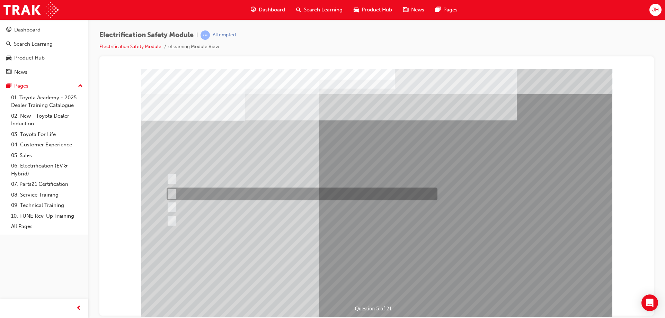
click at [217, 195] on div at bounding box center [300, 194] width 271 height 13
checkbox input "true"
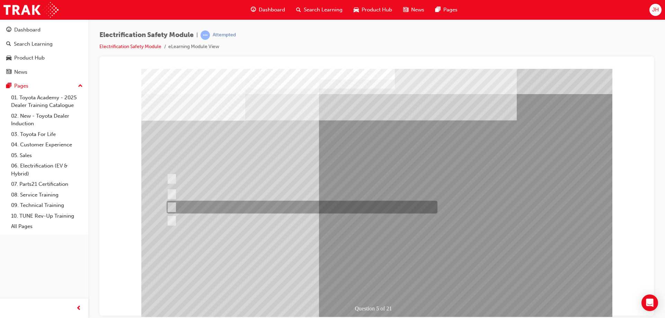
click at [224, 211] on div at bounding box center [300, 207] width 271 height 13
checkbox input "true"
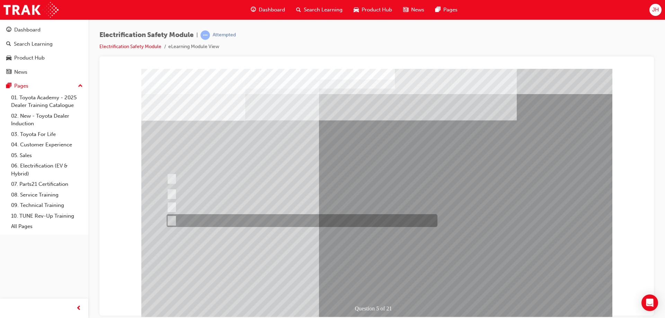
click at [221, 218] on div at bounding box center [300, 221] width 271 height 13
checkbox input "true"
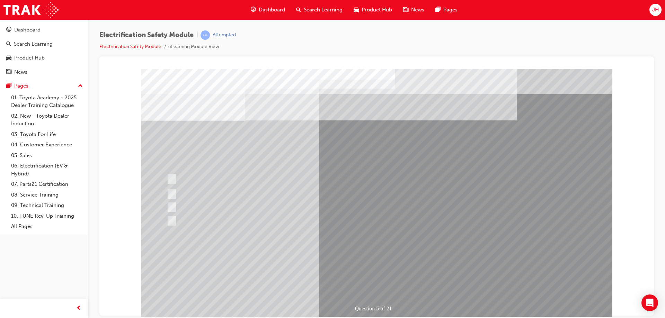
drag, startPoint x: 338, startPoint y: 260, endPoint x: 336, endPoint y: 251, distance: 8.4
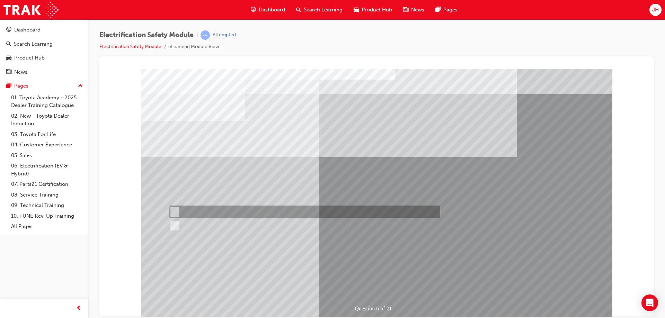
click at [191, 210] on div at bounding box center [303, 212] width 271 height 13
radio input "true"
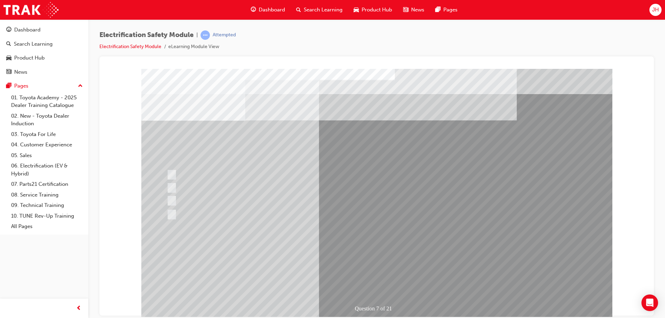
drag, startPoint x: 214, startPoint y: 148, endPoint x: 186, endPoint y: 134, distance: 30.8
drag, startPoint x: 175, startPoint y: 127, endPoint x: 212, endPoint y: 157, distance: 47.5
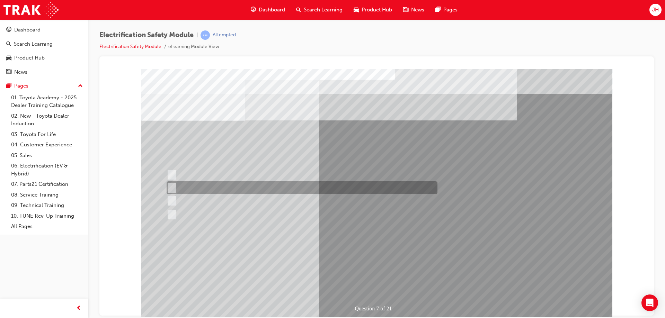
click at [287, 189] on div at bounding box center [300, 188] width 271 height 13
radio input "true"
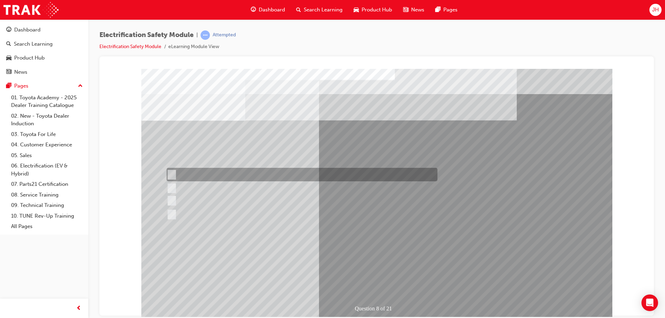
click at [254, 178] on div at bounding box center [300, 175] width 271 height 14
radio input "true"
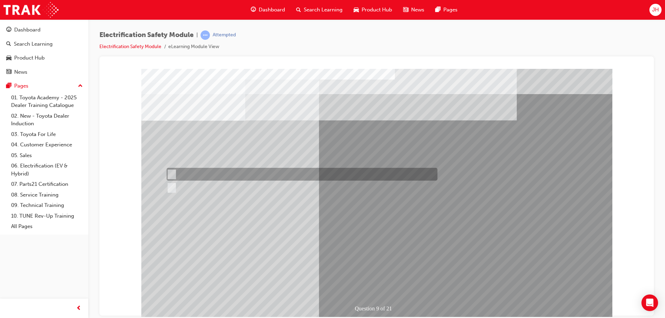
click at [194, 171] on div at bounding box center [300, 174] width 271 height 13
radio input "true"
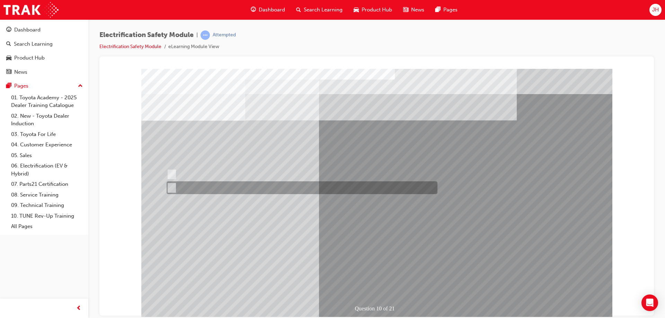
click at [192, 185] on div at bounding box center [300, 188] width 271 height 13
radio input "true"
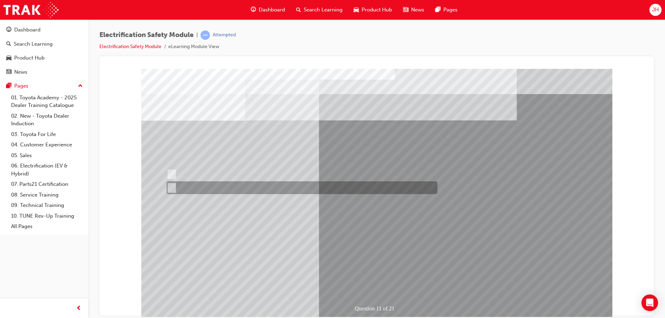
click at [197, 185] on div at bounding box center [300, 188] width 271 height 13
radio input "true"
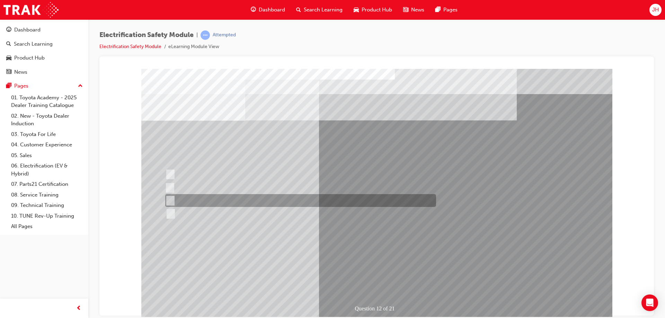
click at [248, 199] on div at bounding box center [299, 200] width 271 height 13
radio input "true"
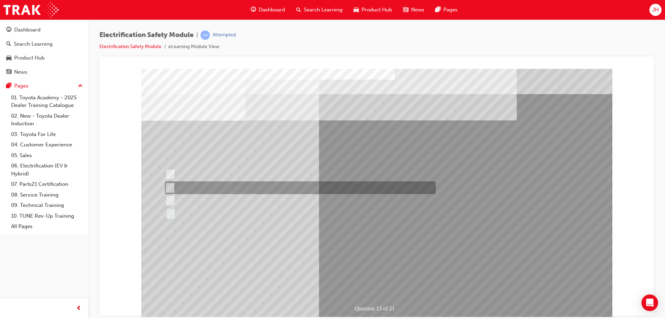
click at [294, 190] on div at bounding box center [298, 188] width 271 height 13
radio input "true"
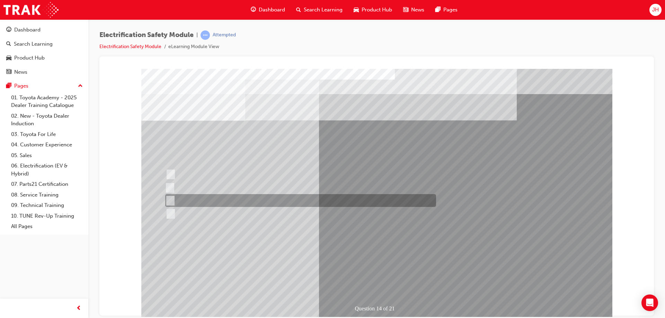
click at [234, 198] on div at bounding box center [299, 200] width 271 height 13
radio input "true"
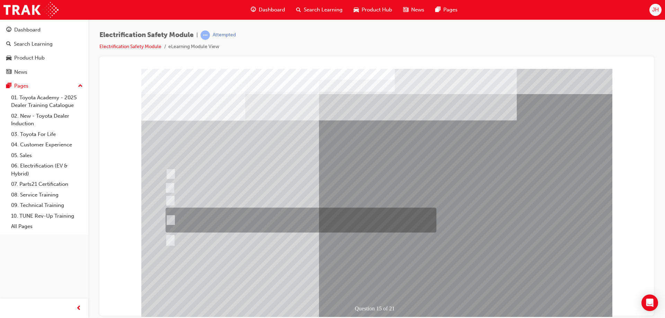
click at [253, 218] on div at bounding box center [299, 220] width 271 height 25
radio input "true"
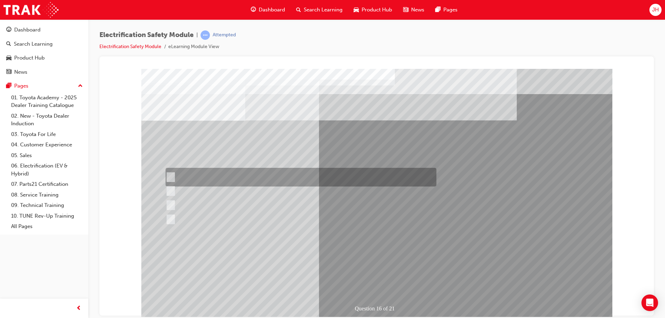
click at [242, 172] on div at bounding box center [299, 177] width 271 height 19
radio input "true"
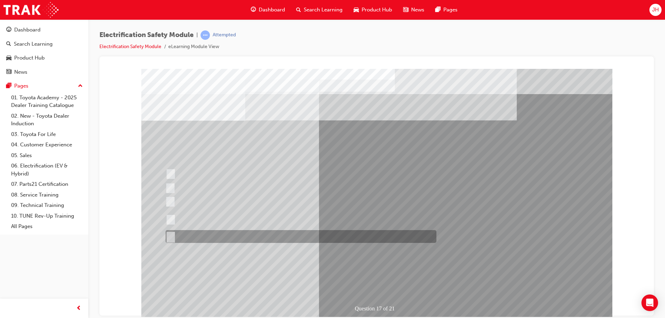
click at [286, 232] on div at bounding box center [299, 236] width 271 height 13
radio input "true"
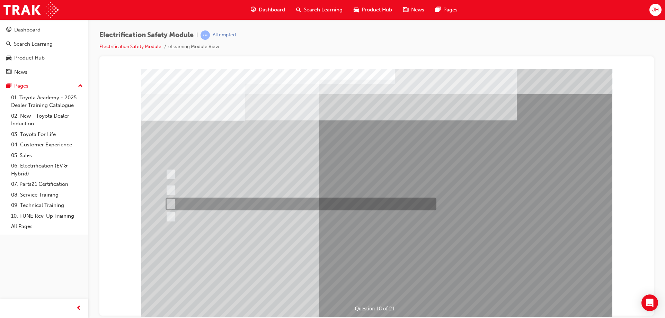
click at [305, 207] on div at bounding box center [299, 204] width 271 height 13
radio input "true"
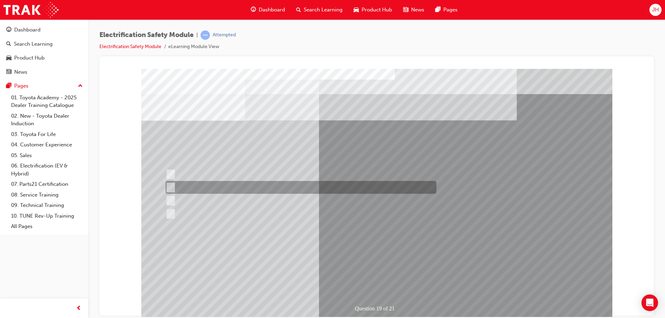
click at [295, 186] on div at bounding box center [299, 187] width 271 height 13
radio input "true"
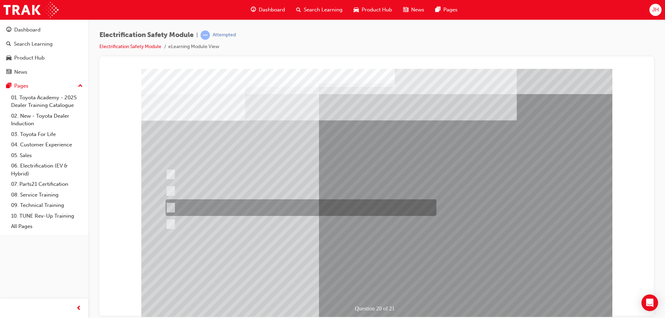
click at [308, 205] on div at bounding box center [299, 208] width 271 height 17
radio input "true"
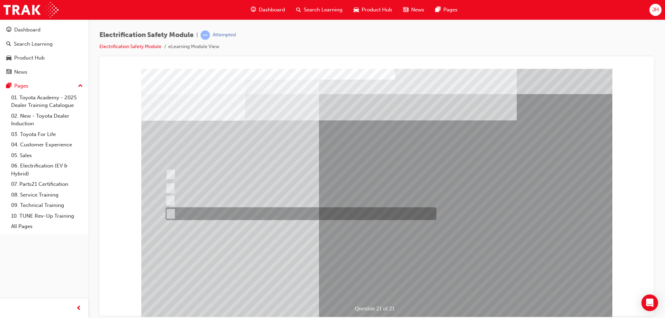
click at [255, 216] on div at bounding box center [299, 214] width 271 height 13
radio input "true"
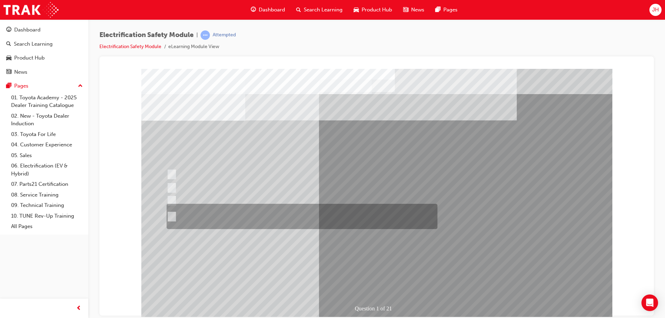
click at [240, 218] on div at bounding box center [300, 216] width 271 height 25
radio input "true"
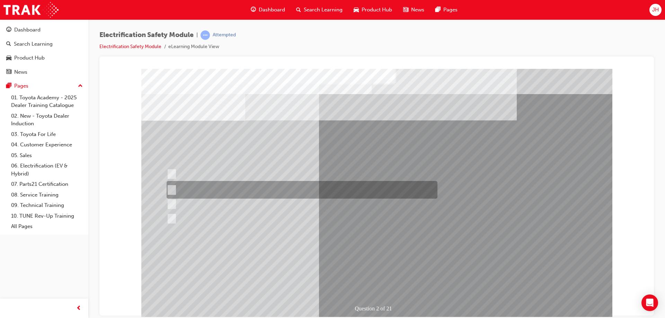
click at [253, 186] on div at bounding box center [300, 190] width 271 height 18
radio input "true"
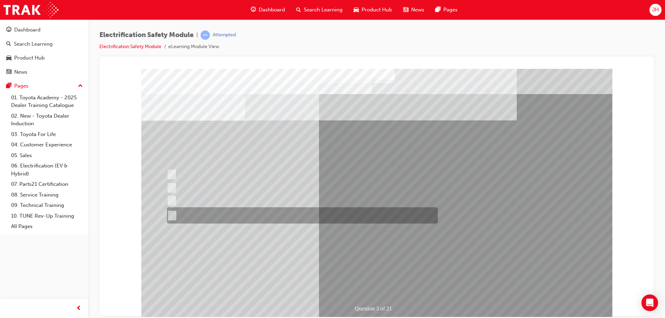
click at [254, 210] on div at bounding box center [300, 216] width 271 height 16
radio input "true"
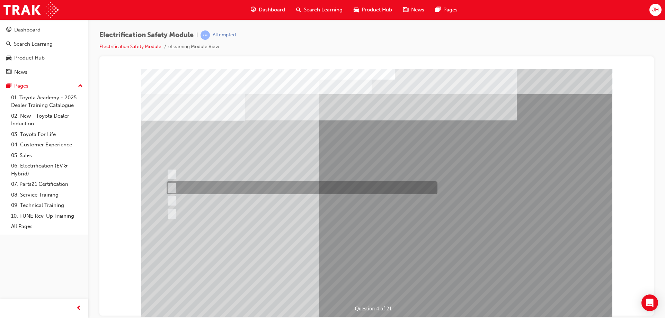
click at [212, 187] on div at bounding box center [300, 188] width 271 height 13
checkbox input "true"
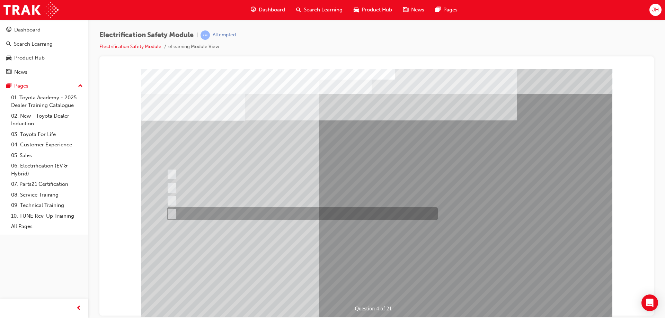
click at [227, 219] on div at bounding box center [300, 214] width 271 height 13
checkbox input "true"
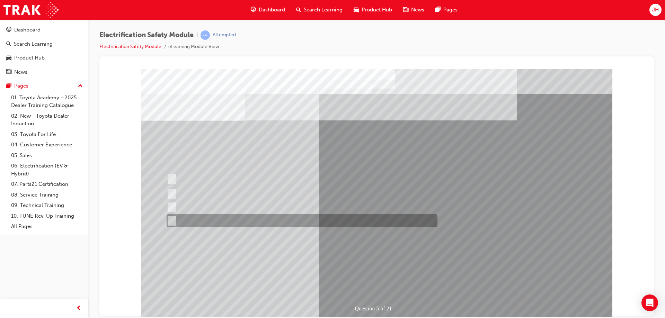
click at [239, 216] on div at bounding box center [300, 221] width 271 height 13
checkbox input "true"
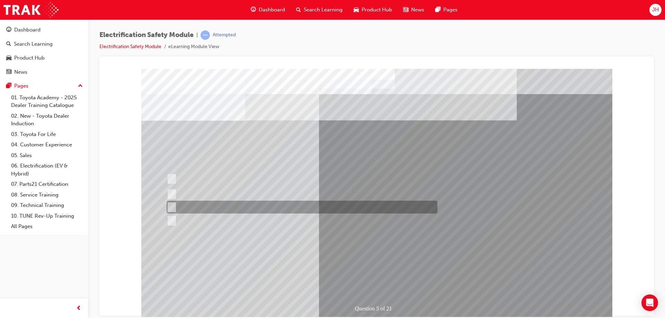
click at [244, 211] on div at bounding box center [300, 207] width 271 height 13
checkbox input "true"
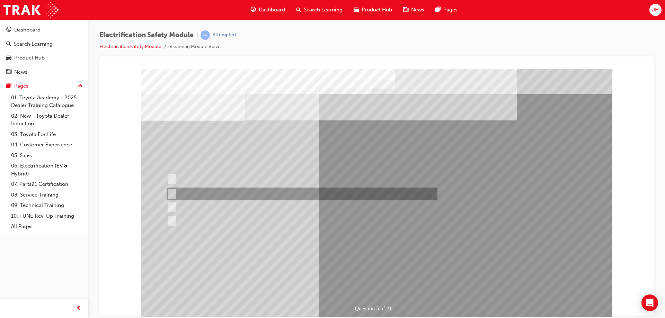
click at [237, 196] on div at bounding box center [300, 194] width 271 height 13
checkbox input "true"
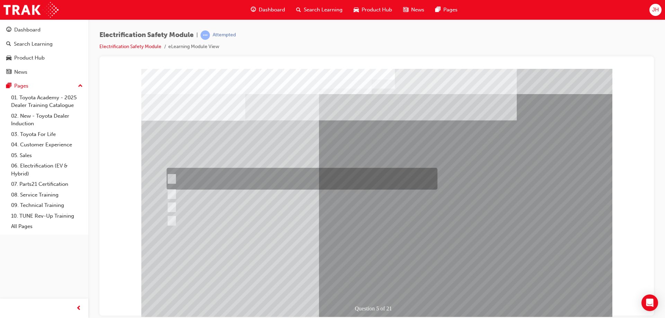
drag, startPoint x: 232, startPoint y: 172, endPoint x: 259, endPoint y: 195, distance: 35.6
click at [232, 172] on div at bounding box center [300, 179] width 271 height 22
checkbox input "true"
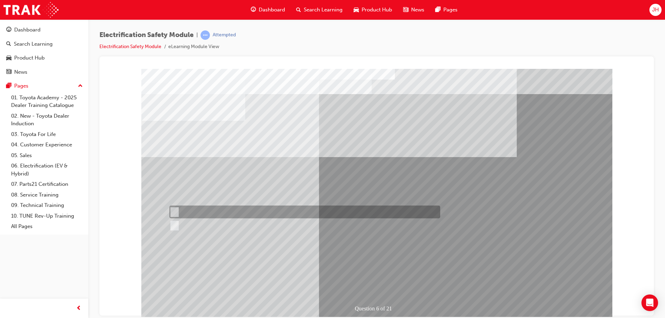
click at [196, 213] on div at bounding box center [303, 212] width 271 height 13
radio input "true"
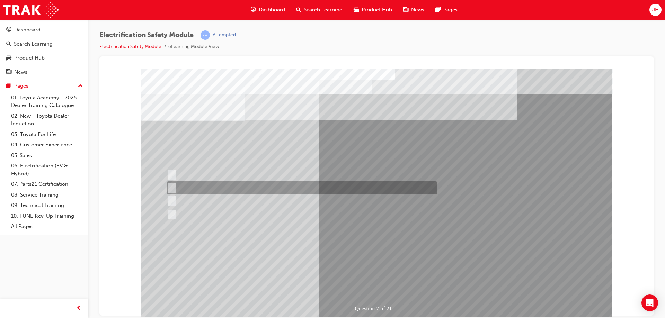
drag, startPoint x: 300, startPoint y: 189, endPoint x: 311, endPoint y: 202, distance: 17.3
click at [300, 190] on div at bounding box center [300, 188] width 271 height 13
radio input "true"
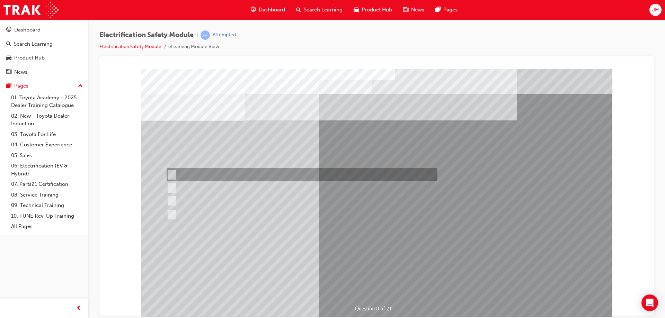
click at [239, 171] on div at bounding box center [300, 175] width 271 height 14
radio input "true"
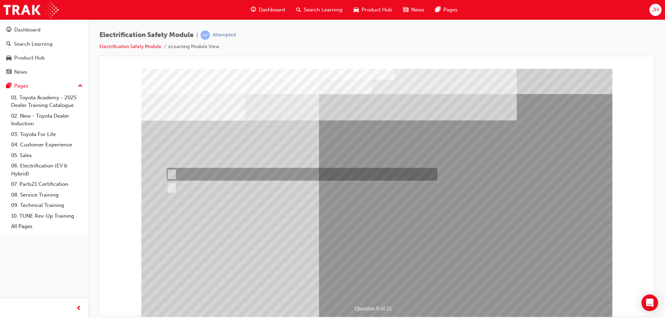
click at [183, 173] on div at bounding box center [300, 174] width 271 height 13
radio input "true"
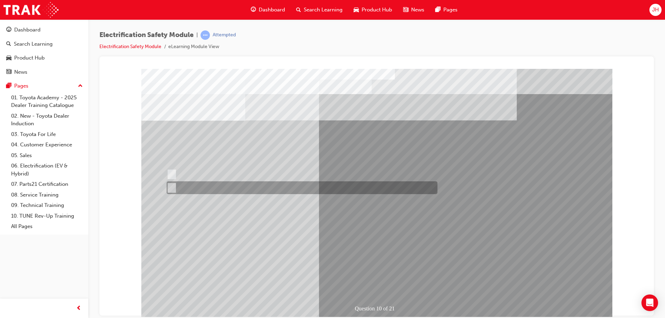
click at [186, 185] on div at bounding box center [300, 188] width 271 height 13
radio input "true"
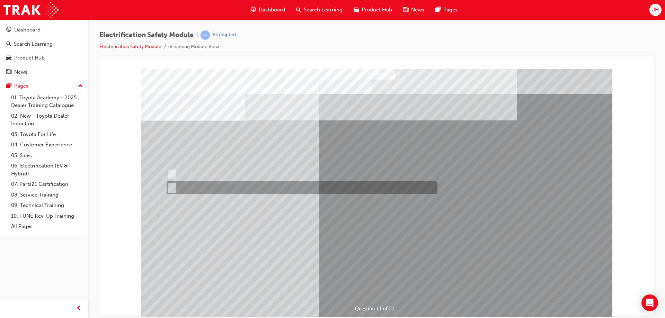
click at [212, 190] on div at bounding box center [300, 188] width 271 height 13
radio input "true"
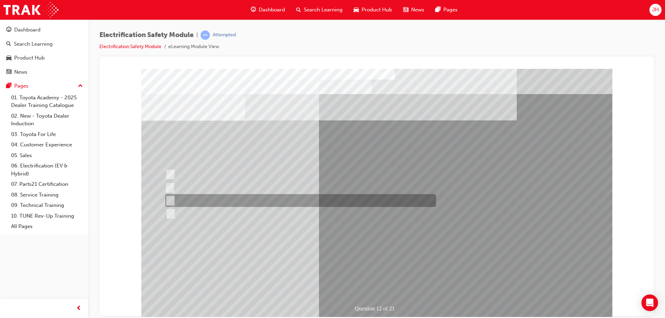
click at [229, 200] on div at bounding box center [299, 200] width 271 height 13
radio input "true"
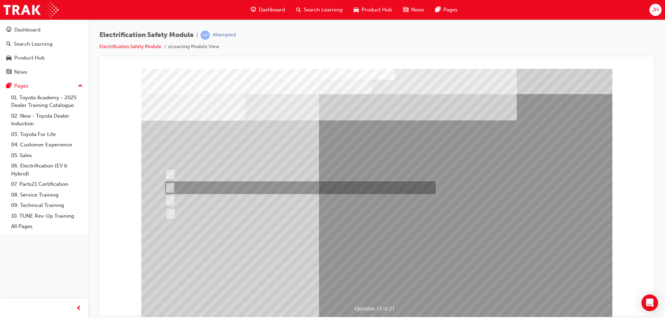
click at [245, 186] on div at bounding box center [298, 188] width 271 height 13
radio input "true"
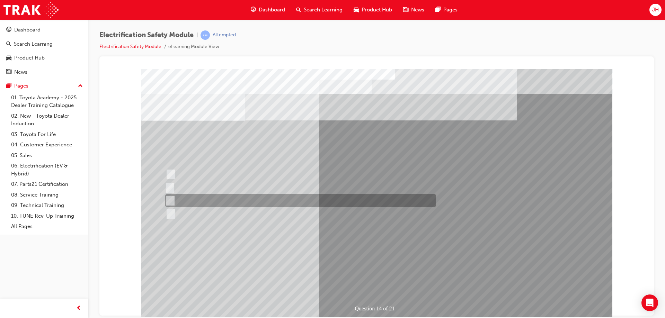
click at [212, 200] on div at bounding box center [299, 200] width 271 height 13
radio input "true"
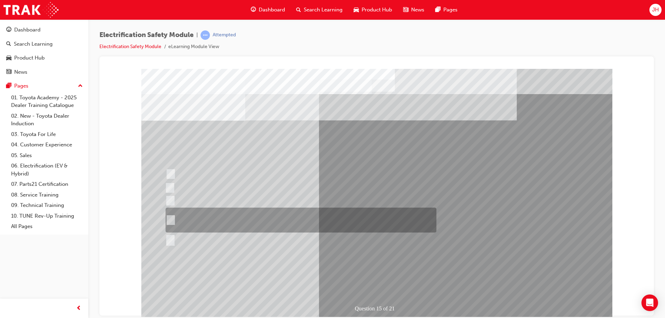
click at [292, 226] on div at bounding box center [299, 220] width 271 height 25
radio input "true"
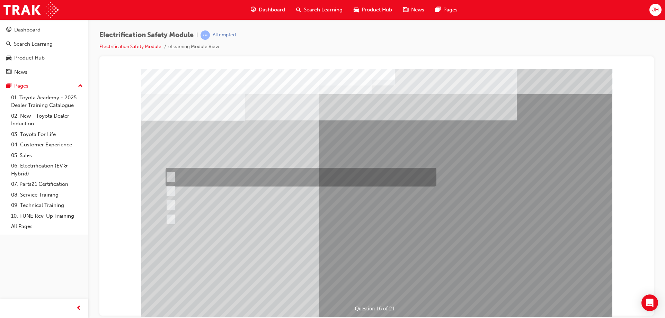
click at [260, 179] on div at bounding box center [299, 177] width 271 height 19
radio input "true"
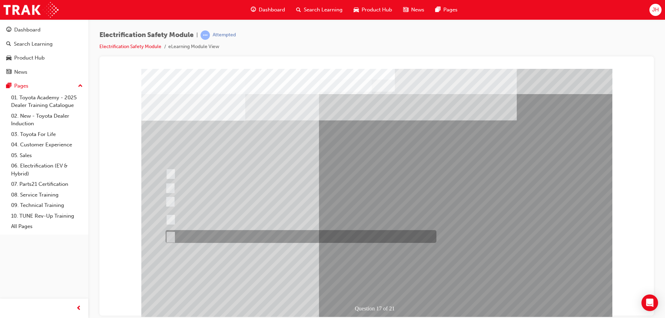
click at [225, 234] on div at bounding box center [299, 236] width 271 height 13
radio input "true"
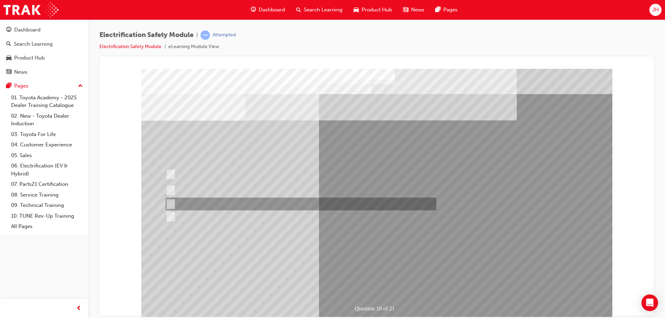
click at [278, 203] on div at bounding box center [299, 204] width 271 height 13
radio input "true"
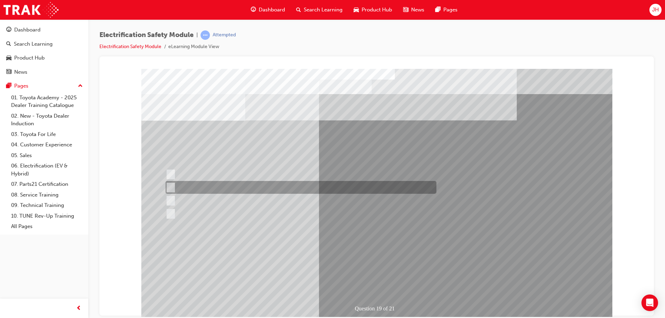
click at [332, 190] on div at bounding box center [299, 187] width 271 height 13
radio input "true"
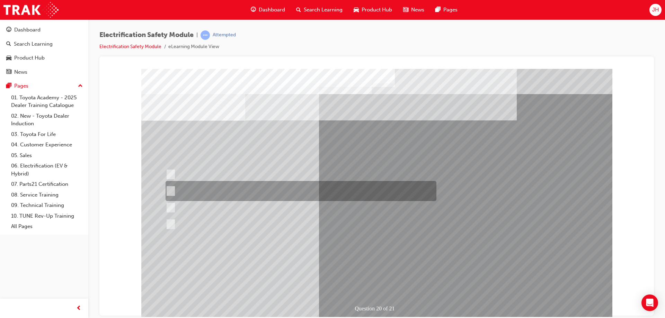
click at [274, 186] on div at bounding box center [299, 191] width 271 height 20
radio input "true"
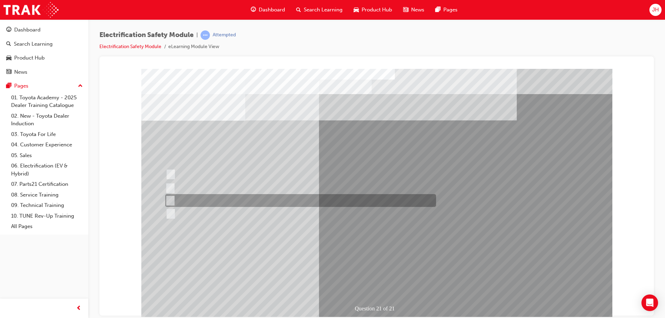
click at [298, 208] on div "Question 21 of 21" at bounding box center [376, 194] width 471 height 250
click at [256, 205] on div at bounding box center [299, 200] width 271 height 13
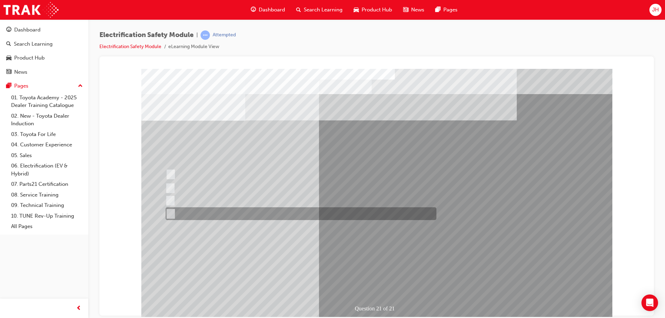
click at [259, 210] on div at bounding box center [299, 214] width 271 height 13
radio input "false"
radio input "true"
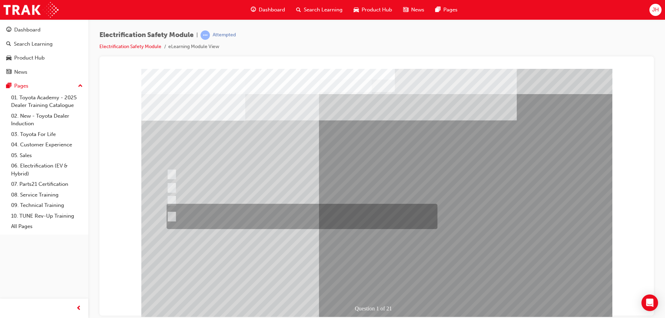
click at [269, 216] on div at bounding box center [300, 216] width 271 height 25
radio input "true"
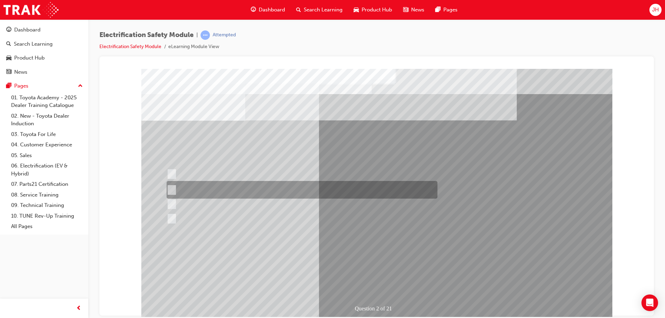
click at [264, 193] on div at bounding box center [300, 190] width 271 height 18
radio input "true"
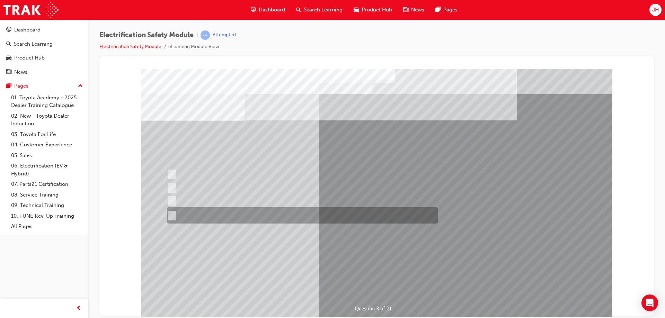
click at [267, 218] on div at bounding box center [300, 216] width 271 height 16
radio input "true"
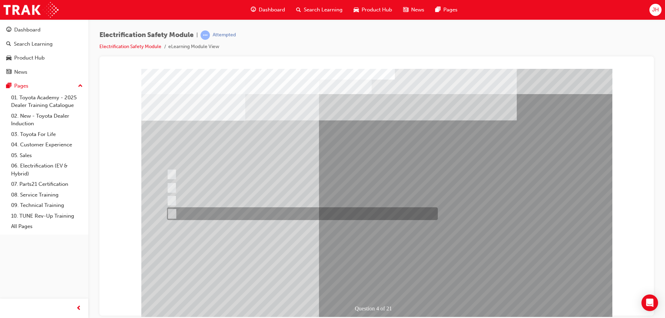
click at [253, 217] on div at bounding box center [300, 214] width 271 height 13
checkbox input "true"
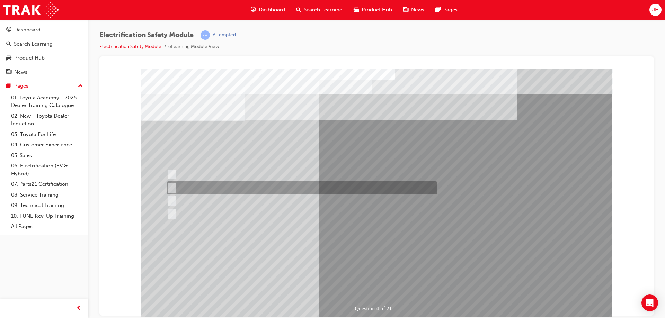
click at [272, 190] on div at bounding box center [300, 188] width 271 height 13
checkbox input "true"
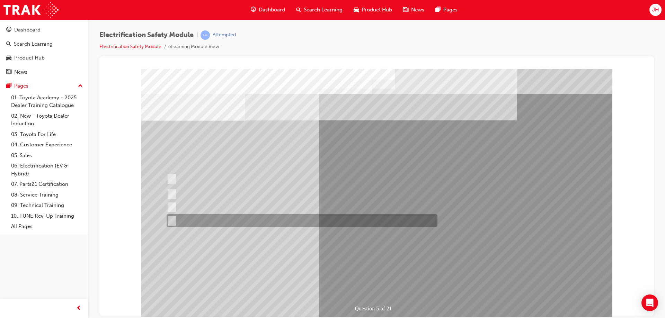
click at [280, 218] on div at bounding box center [300, 221] width 271 height 13
checkbox input "true"
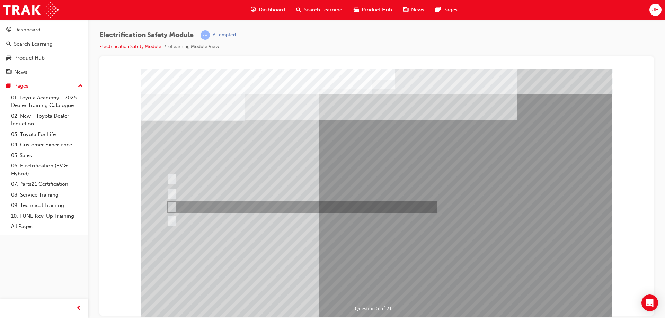
click at [285, 207] on div at bounding box center [300, 207] width 271 height 13
checkbox input "true"
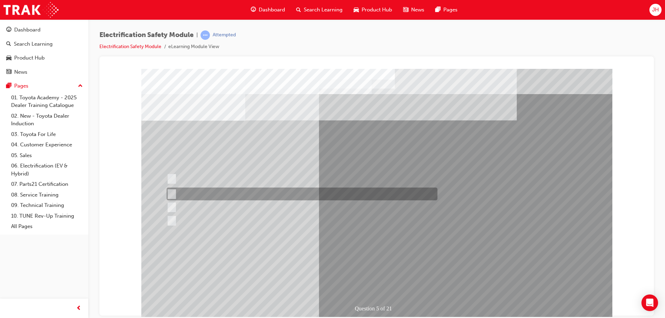
click at [306, 192] on div at bounding box center [300, 194] width 271 height 13
checkbox input "true"
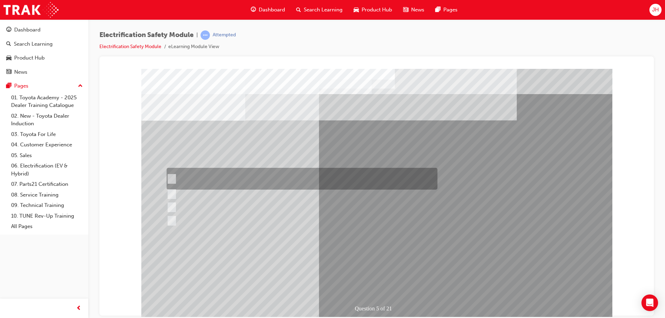
click at [322, 180] on div at bounding box center [300, 179] width 271 height 22
checkbox input "true"
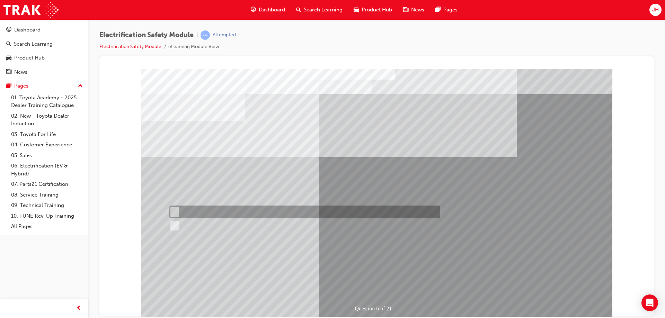
click at [195, 211] on div at bounding box center [303, 212] width 271 height 13
radio input "true"
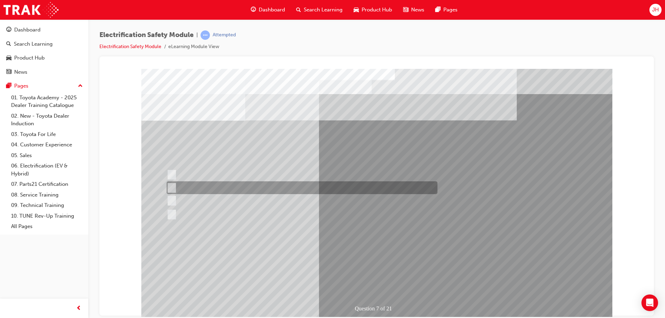
click at [264, 190] on div at bounding box center [300, 188] width 271 height 13
radio input "true"
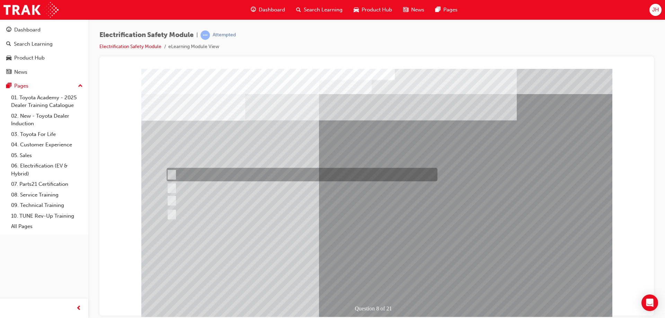
click at [264, 177] on div at bounding box center [300, 175] width 271 height 14
radio input "true"
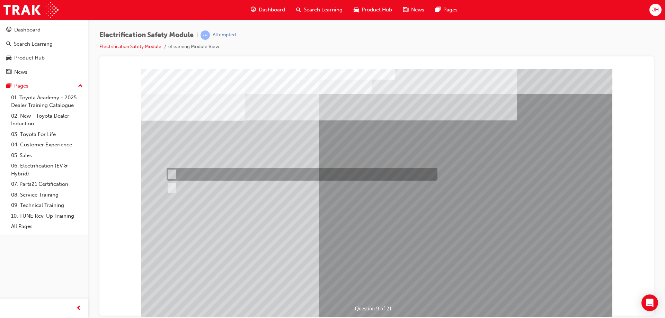
click at [172, 176] on input "True" at bounding box center [171, 175] width 8 height 8
radio input "true"
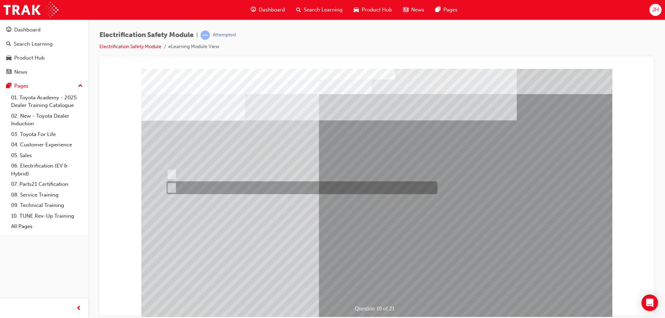
click at [193, 186] on div at bounding box center [300, 188] width 271 height 13
radio input "true"
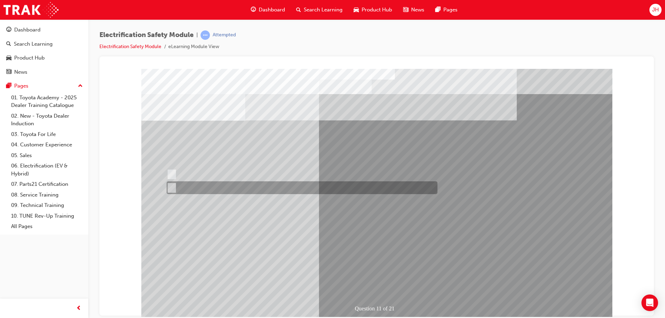
click at [194, 192] on div at bounding box center [300, 188] width 271 height 13
radio input "true"
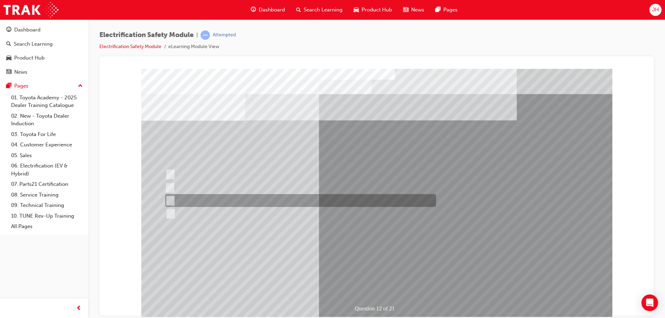
click at [252, 198] on div at bounding box center [299, 200] width 271 height 13
radio input "true"
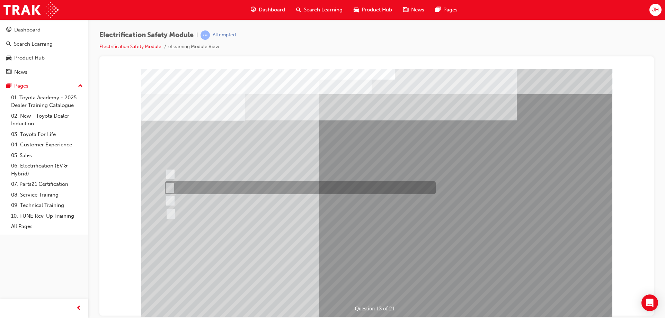
click at [303, 185] on div at bounding box center [298, 188] width 271 height 13
radio input "true"
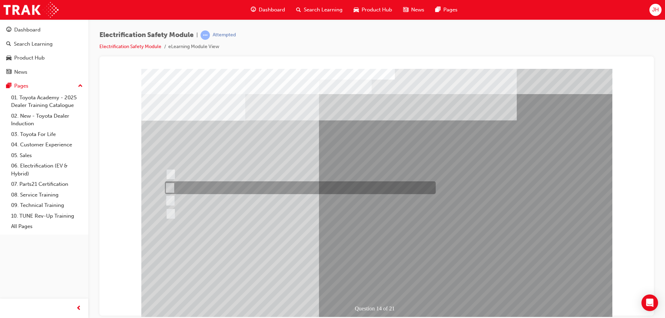
click at [205, 193] on div at bounding box center [298, 188] width 271 height 13
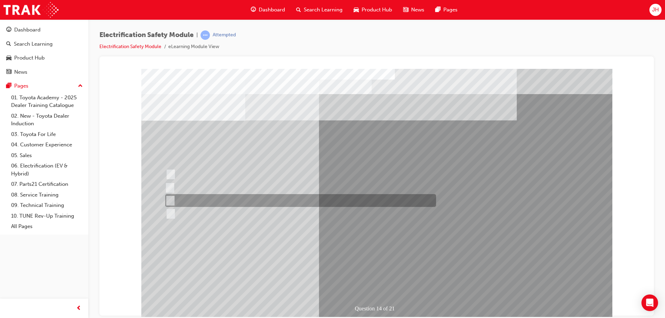
drag, startPoint x: 207, startPoint y: 200, endPoint x: 210, endPoint y: 203, distance: 3.9
click at [207, 200] on div at bounding box center [299, 200] width 271 height 13
radio input "false"
radio input "true"
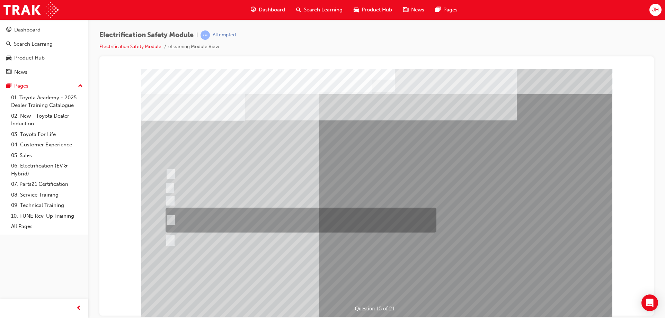
click at [275, 216] on div at bounding box center [299, 220] width 271 height 25
radio input "true"
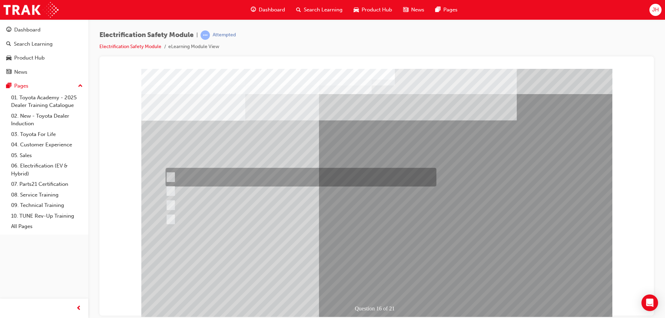
click at [234, 173] on div at bounding box center [299, 177] width 271 height 19
radio input "true"
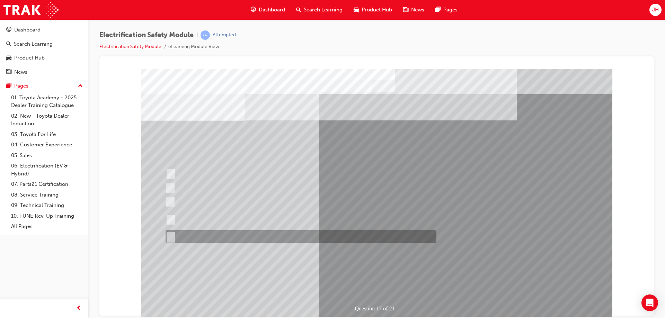
click at [222, 234] on div at bounding box center [299, 236] width 271 height 13
radio input "true"
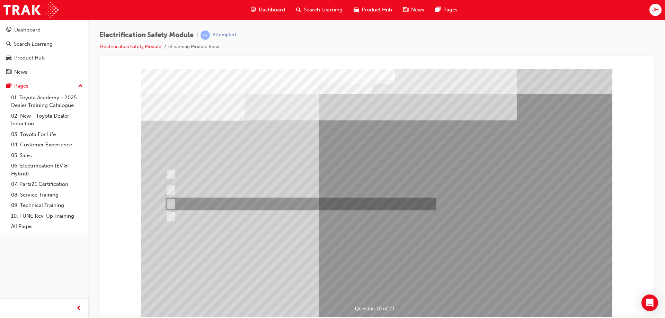
click at [242, 205] on div at bounding box center [299, 204] width 271 height 13
radio input "true"
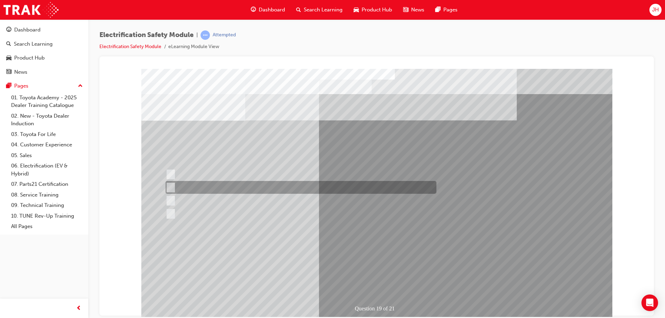
click at [265, 189] on div at bounding box center [299, 187] width 271 height 13
radio input "true"
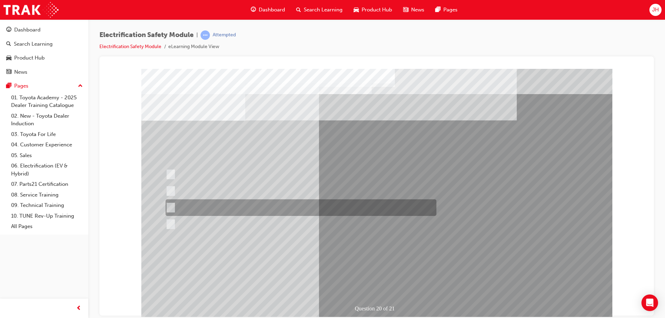
click at [276, 210] on div at bounding box center [299, 208] width 271 height 17
radio input "true"
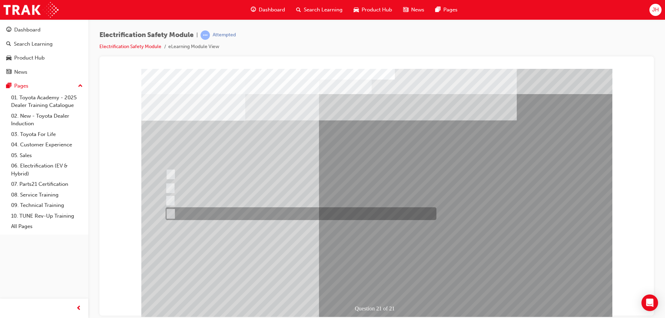
click at [273, 208] on div at bounding box center [299, 214] width 271 height 13
radio input "true"
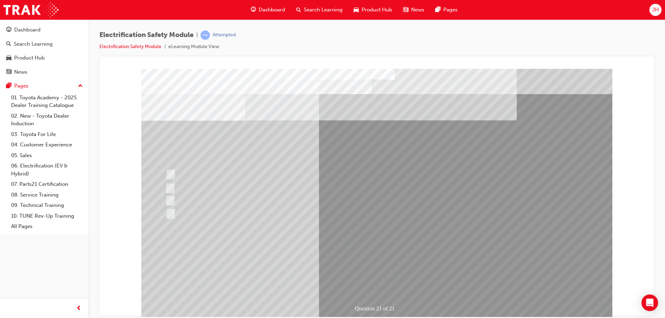
click at [378, 281] on div "Question 21 of 21" at bounding box center [376, 194] width 471 height 250
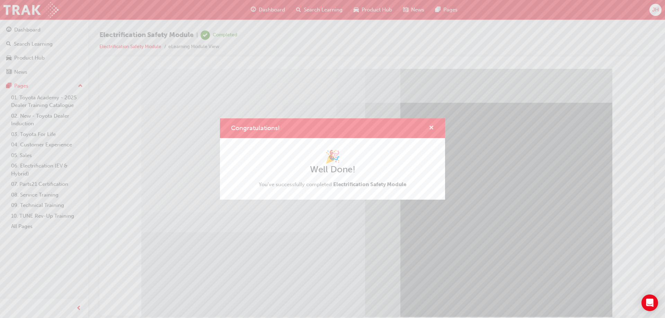
click at [432, 130] on span "cross-icon" at bounding box center [431, 128] width 5 height 6
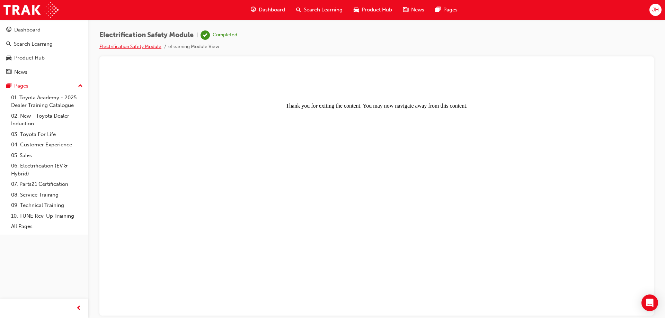
click at [114, 47] on link "Electrification Safety Module" at bounding box center [130, 47] width 62 height 6
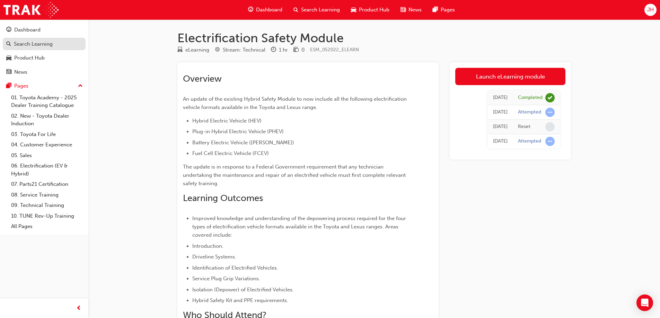
click at [36, 40] on div "Search Learning" at bounding box center [44, 44] width 76 height 9
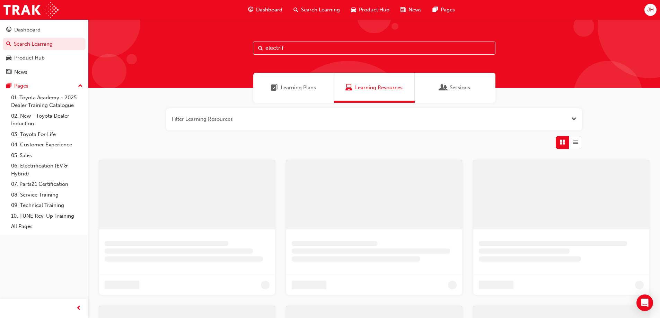
click at [298, 50] on input "electrif" at bounding box center [374, 48] width 243 height 13
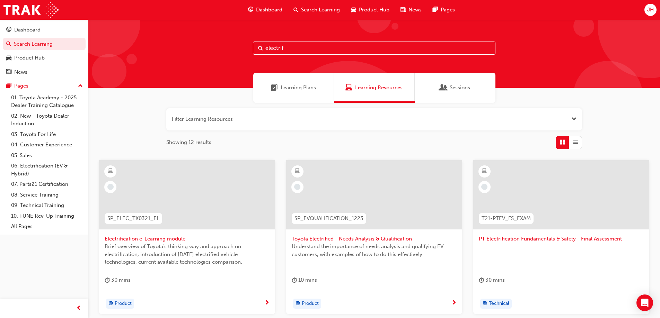
click at [521, 240] on span "PT Electrification Fundamentals & Safety - Final Assessment" at bounding box center [561, 239] width 165 height 8
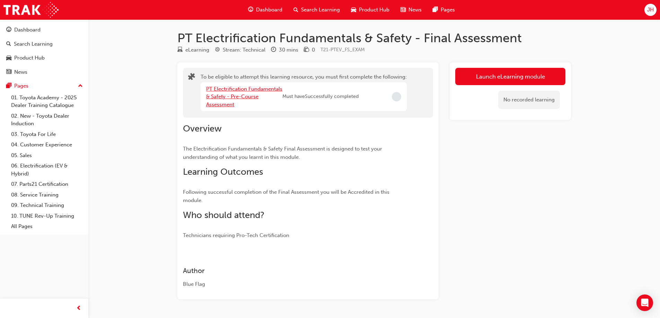
click at [237, 96] on link "PT Electrification Fundamentals & Safety - Pre-Course Assessment" at bounding box center [244, 97] width 76 height 22
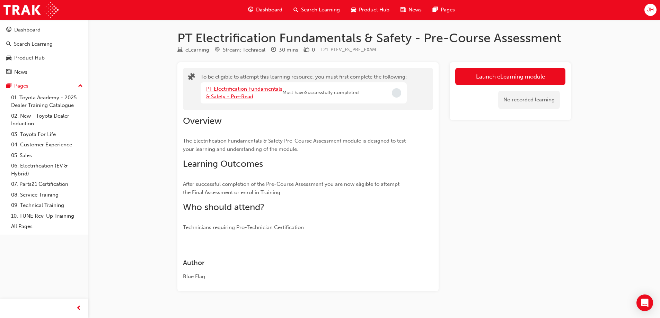
click at [245, 94] on link "PT Electrification Fundamentals & Safety - Pre-Read" at bounding box center [244, 93] width 76 height 14
drag, startPoint x: 254, startPoint y: 98, endPoint x: 207, endPoint y: 87, distance: 49.1
click at [207, 87] on div "PT Electrification Fundamentals & Safety - Pre-Read" at bounding box center [244, 93] width 76 height 16
copy link "PT Electrification Fundamentals & Safety - Pre-Read"
click at [56, 43] on div "Search Learning" at bounding box center [44, 44] width 76 height 9
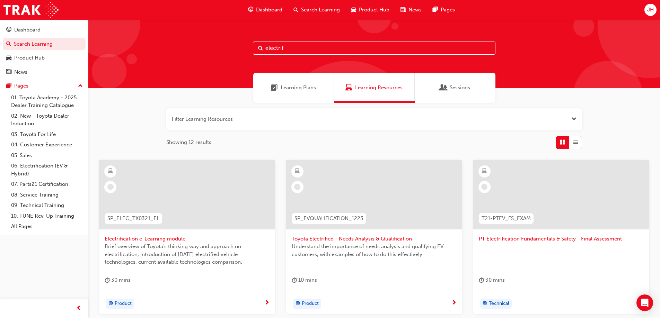
drag, startPoint x: 290, startPoint y: 49, endPoint x: 225, endPoint y: 39, distance: 65.9
click at [222, 39] on div "electrif" at bounding box center [374, 53] width 572 height 69
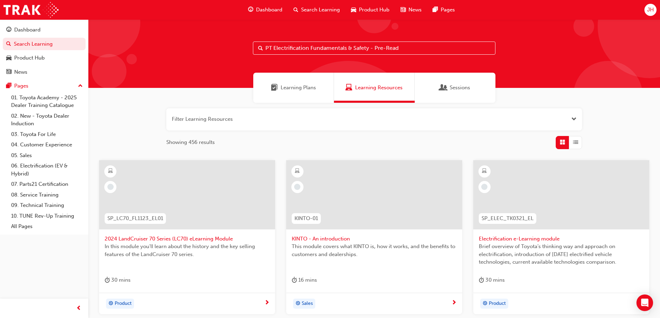
type input "PT Electrification Fundamentals & Safety - Pre-Read"
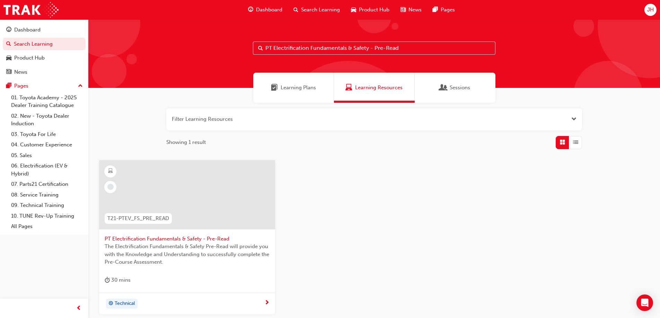
click at [191, 238] on span "PT Electrification Fundamentals & Safety - Pre-Read" at bounding box center [187, 239] width 165 height 8
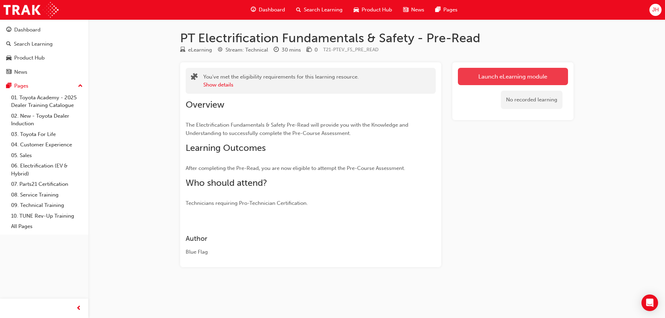
click at [488, 77] on link "Launch eLearning module" at bounding box center [513, 76] width 110 height 17
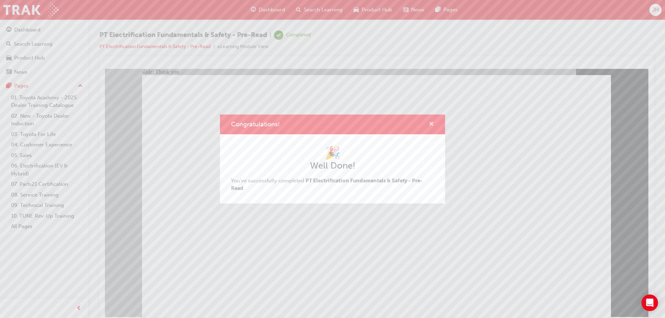
click at [431, 124] on span "cross-icon" at bounding box center [431, 125] width 5 height 6
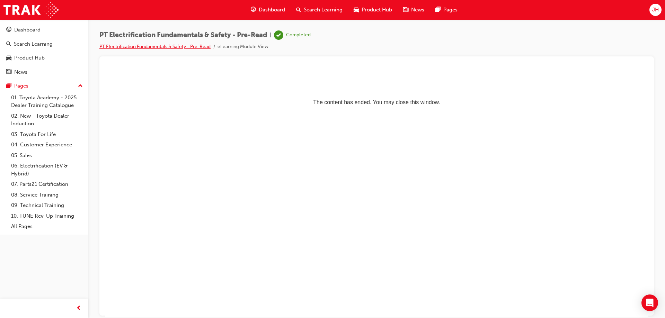
click at [150, 48] on link "PT Electrification Fundamentals & Safety - Pre-Read" at bounding box center [154, 47] width 111 height 6
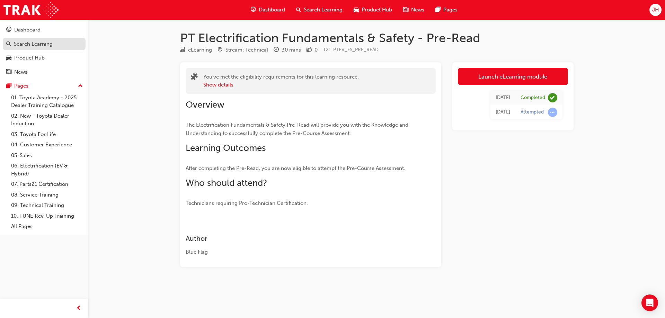
click at [46, 40] on div "Search Learning" at bounding box center [33, 44] width 39 height 8
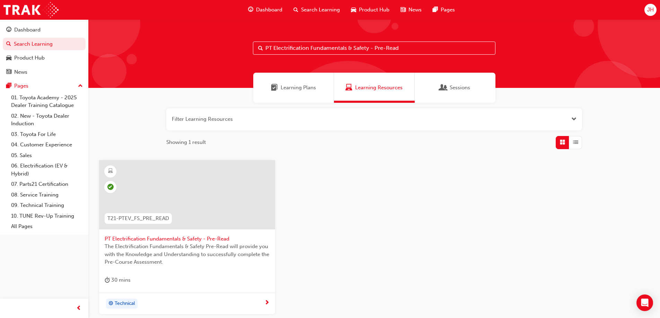
drag, startPoint x: 401, startPoint y: 45, endPoint x: 310, endPoint y: 40, distance: 91.3
click at [310, 40] on div "PT Electrification Fundamentals & Safety - Pre-Read" at bounding box center [374, 53] width 572 height 69
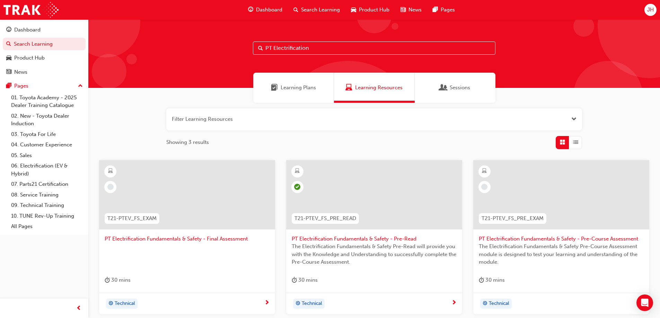
drag, startPoint x: 274, startPoint y: 49, endPoint x: 261, endPoint y: 49, distance: 13.2
click at [261, 49] on div "PT Electrification" at bounding box center [374, 48] width 243 height 13
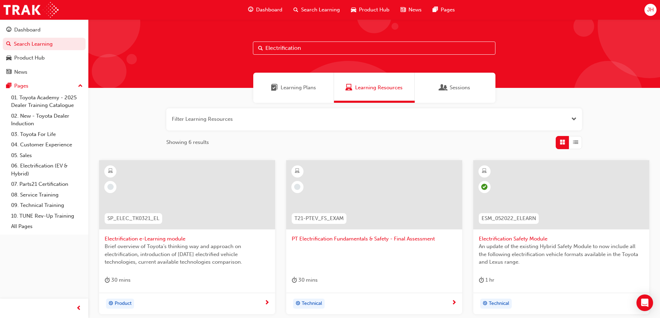
type input "Electrification"
click at [500, 239] on span "Electrification Safety Module" at bounding box center [561, 239] width 165 height 8
drag, startPoint x: 310, startPoint y: 50, endPoint x: 276, endPoint y: 49, distance: 34.0
click at [276, 49] on input "Electrification" at bounding box center [374, 48] width 243 height 13
type input "Elec"
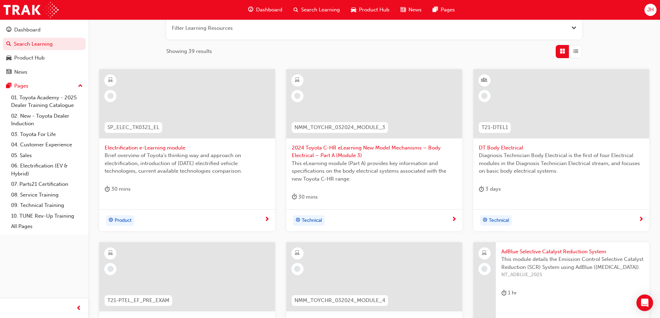
scroll to position [69, 0]
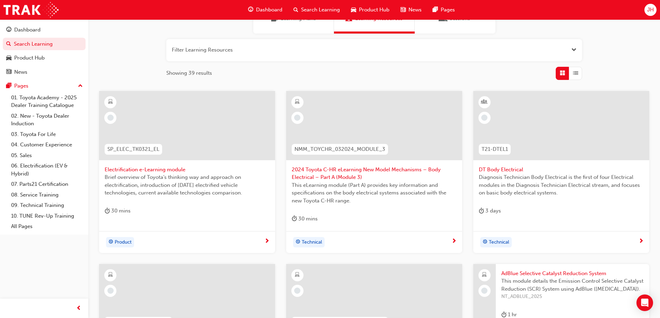
click at [164, 171] on span "Electrification e-Learning module" at bounding box center [187, 170] width 165 height 8
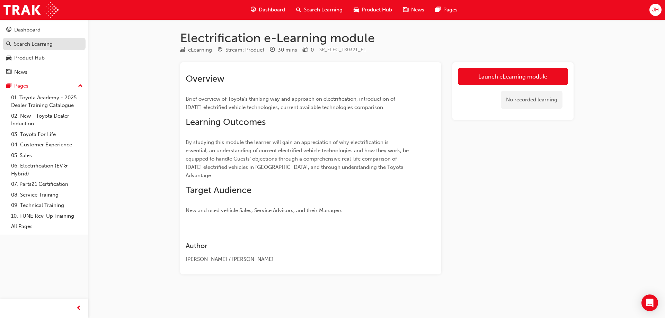
click at [35, 47] on div "Search Learning" at bounding box center [33, 44] width 39 height 8
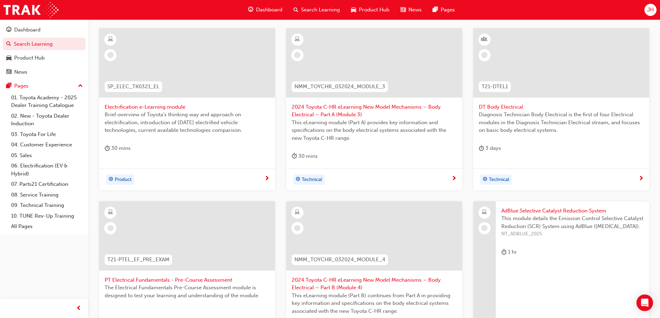
scroll to position [208, 0]
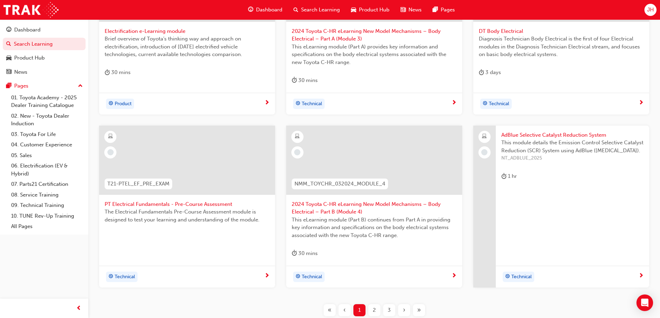
click at [160, 204] on span "PT Electrical Fundamentals - Pre-Course Assessment" at bounding box center [187, 205] width 165 height 8
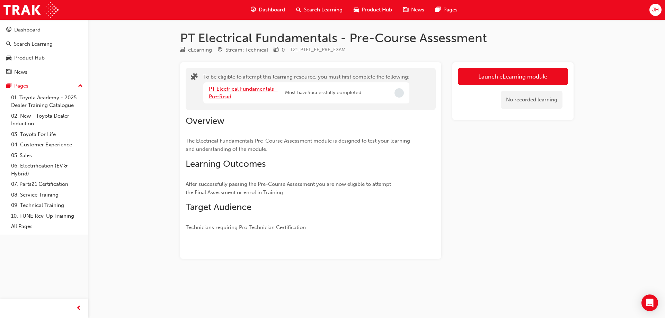
click at [232, 89] on link "PT Electrical Fundamentals - Pre-Read" at bounding box center [243, 93] width 69 height 14
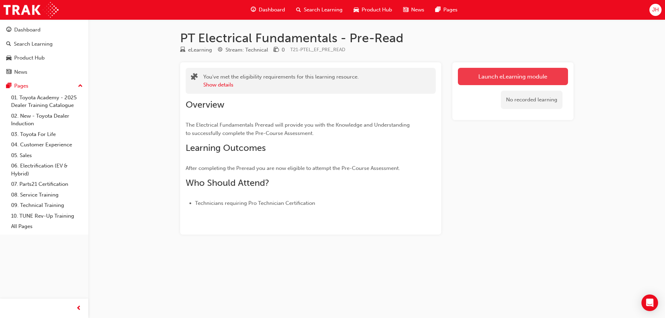
click at [469, 80] on link "Launch eLearning module" at bounding box center [513, 76] width 110 height 17
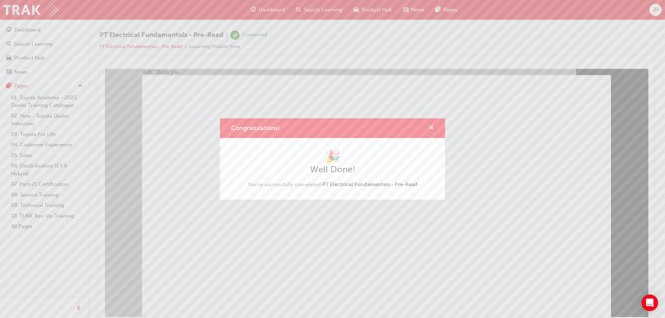
drag, startPoint x: 433, startPoint y: 127, endPoint x: 296, endPoint y: 75, distance: 146.9
click at [433, 127] on span "cross-icon" at bounding box center [431, 128] width 5 height 6
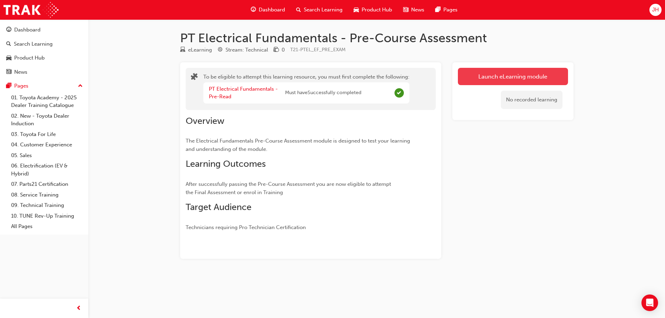
click at [474, 75] on button "Launch eLearning module" at bounding box center [513, 76] width 110 height 17
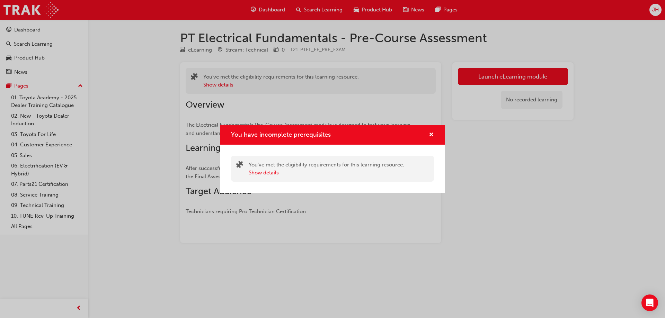
click at [275, 172] on button "Show details" at bounding box center [264, 173] width 30 height 8
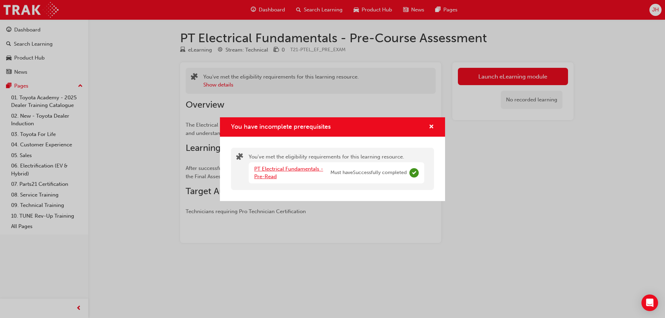
click at [270, 172] on link "PT Electrical Fundamentals - Pre-Read" at bounding box center [288, 173] width 69 height 14
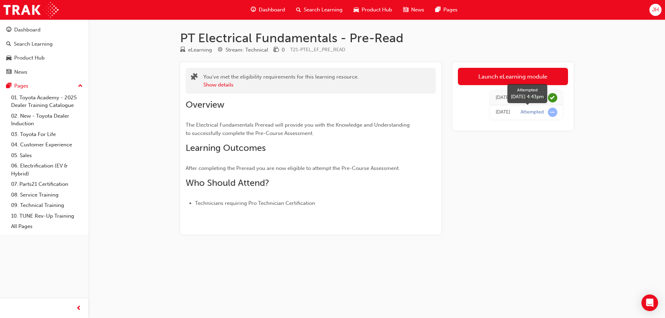
click at [552, 114] on span "learningRecordVerb_ATTEMPT-icon" at bounding box center [552, 112] width 9 height 9
click at [542, 113] on div "Attempted" at bounding box center [532, 112] width 23 height 7
click at [515, 132] on div "Launch eLearning module Today Completed Today Attempted" at bounding box center [513, 148] width 121 height 173
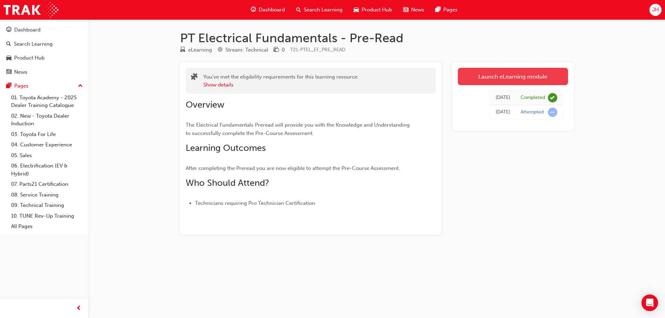
click at [486, 79] on link "Launch eLearning module" at bounding box center [513, 76] width 110 height 17
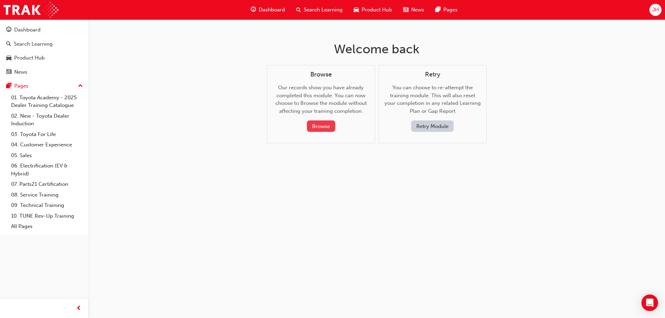
click at [323, 126] on button "Browse" at bounding box center [321, 126] width 28 height 11
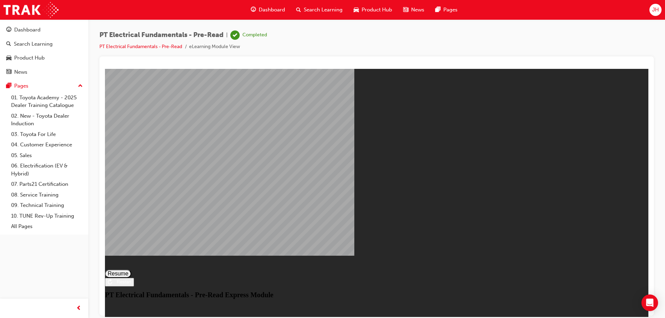
click at [131, 270] on button "Resume" at bounding box center [118, 274] width 26 height 8
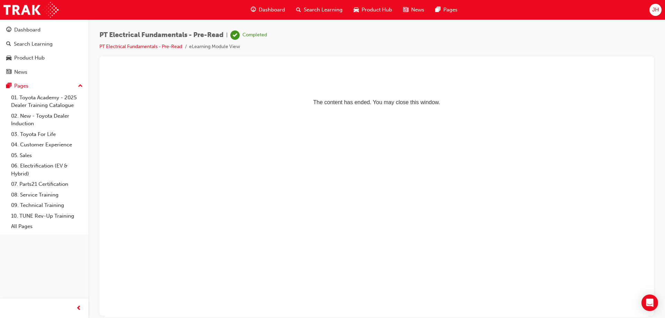
click at [153, 43] on li "PT Electrical Fundamentals - Pre-Read" at bounding box center [144, 47] width 90 height 8
click at [154, 44] on link "PT Electrical Fundamentals - Pre-Read" at bounding box center [140, 47] width 83 height 6
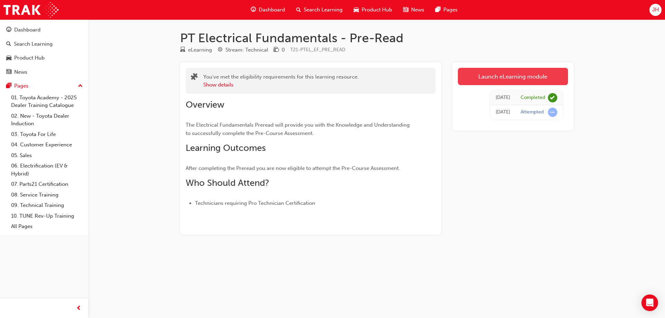
click at [468, 81] on link "Launch eLearning module" at bounding box center [513, 76] width 110 height 17
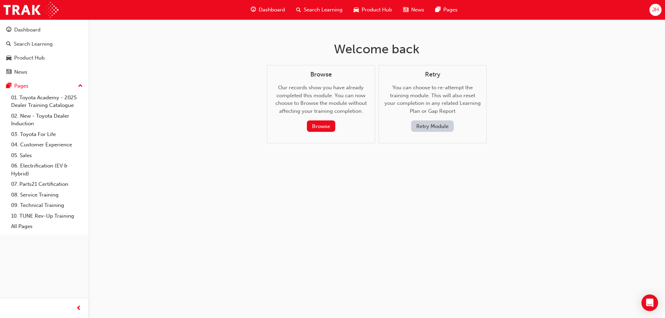
click at [444, 128] on button "Retry Module" at bounding box center [432, 126] width 43 height 11
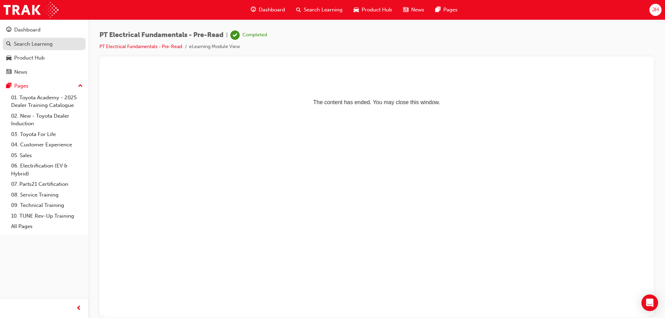
click at [42, 47] on div "Search Learning" at bounding box center [33, 44] width 39 height 8
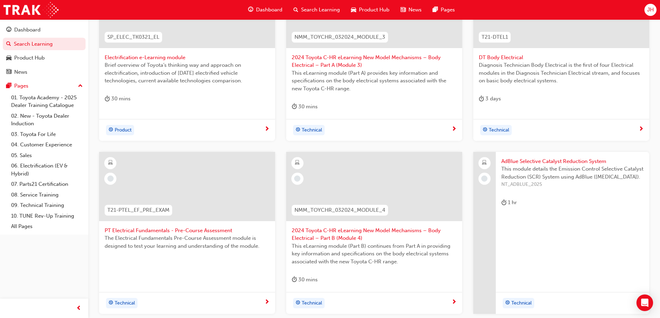
scroll to position [262, 0]
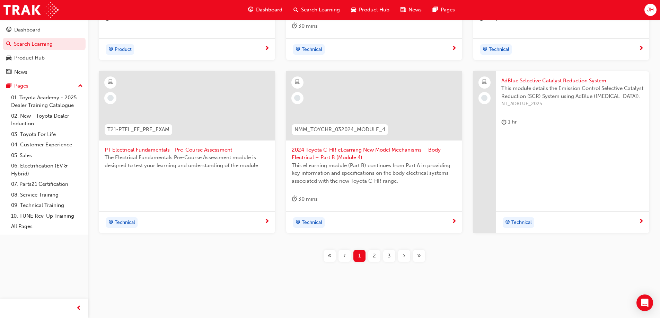
click at [138, 151] on span "PT Electrical Fundamentals - Pre-Course Assessment" at bounding box center [187, 150] width 165 height 8
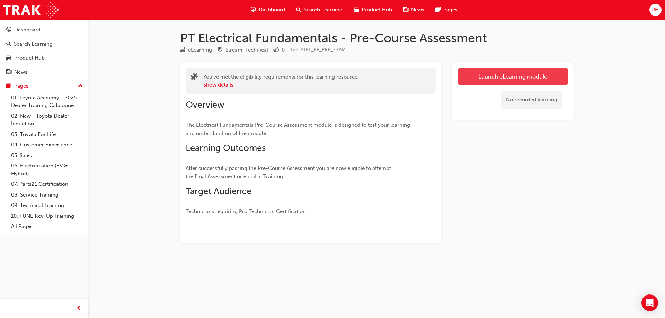
click at [489, 78] on link "Launch eLearning module" at bounding box center [513, 76] width 110 height 17
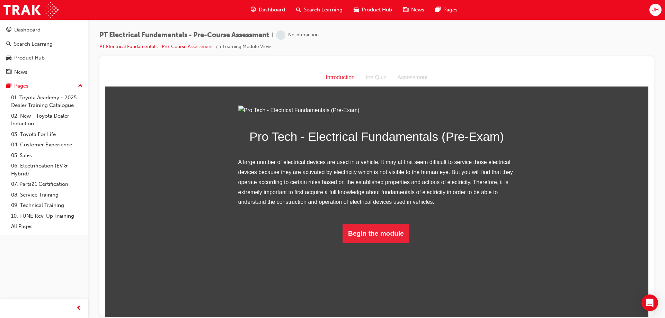
scroll to position [2, 0]
click at [375, 79] on div "the Quiz" at bounding box center [376, 77] width 32 height 10
